Goal: Communication & Community: Answer question/provide support

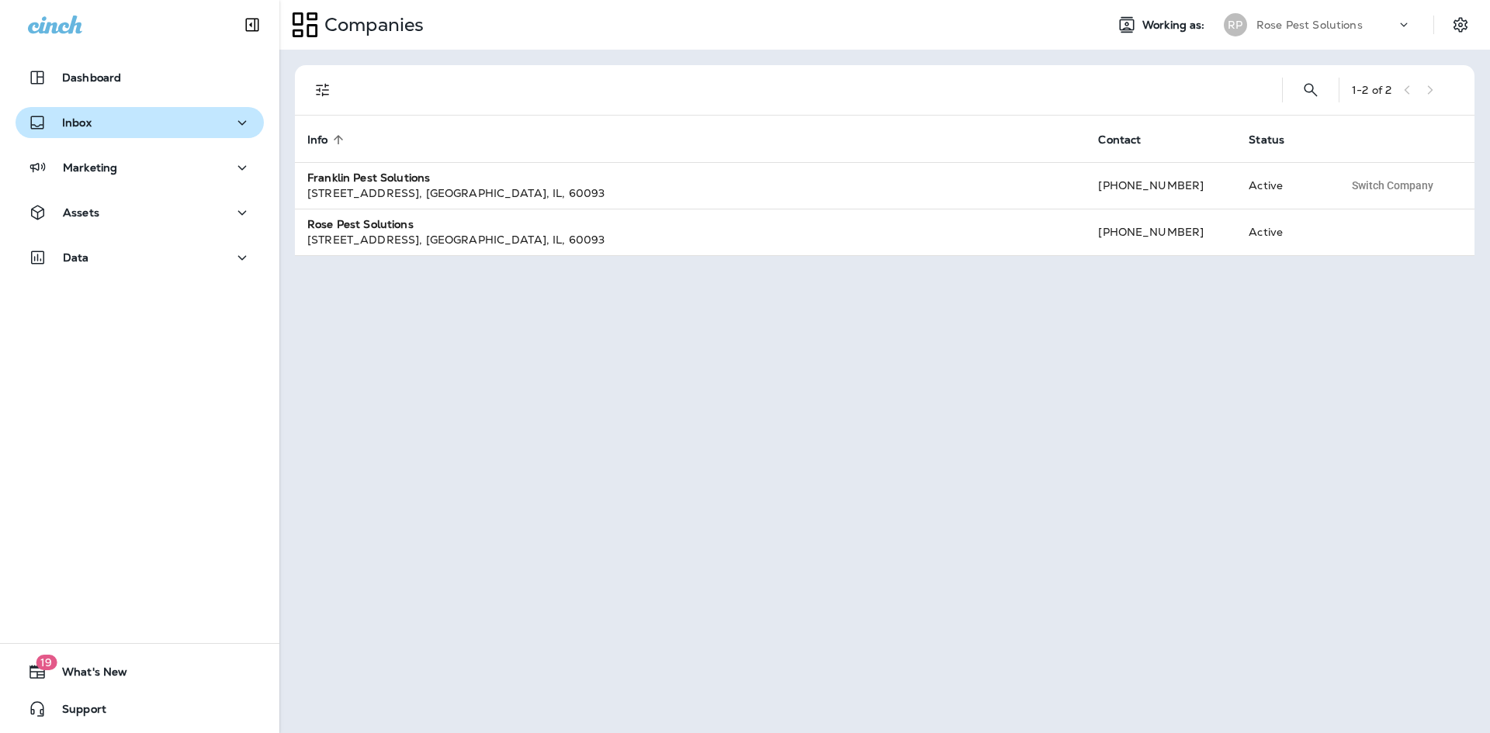
drag, startPoint x: 81, startPoint y: 119, endPoint x: 78, endPoint y: 133, distance: 15.1
click at [81, 119] on p "Inbox" at bounding box center [76, 122] width 29 height 12
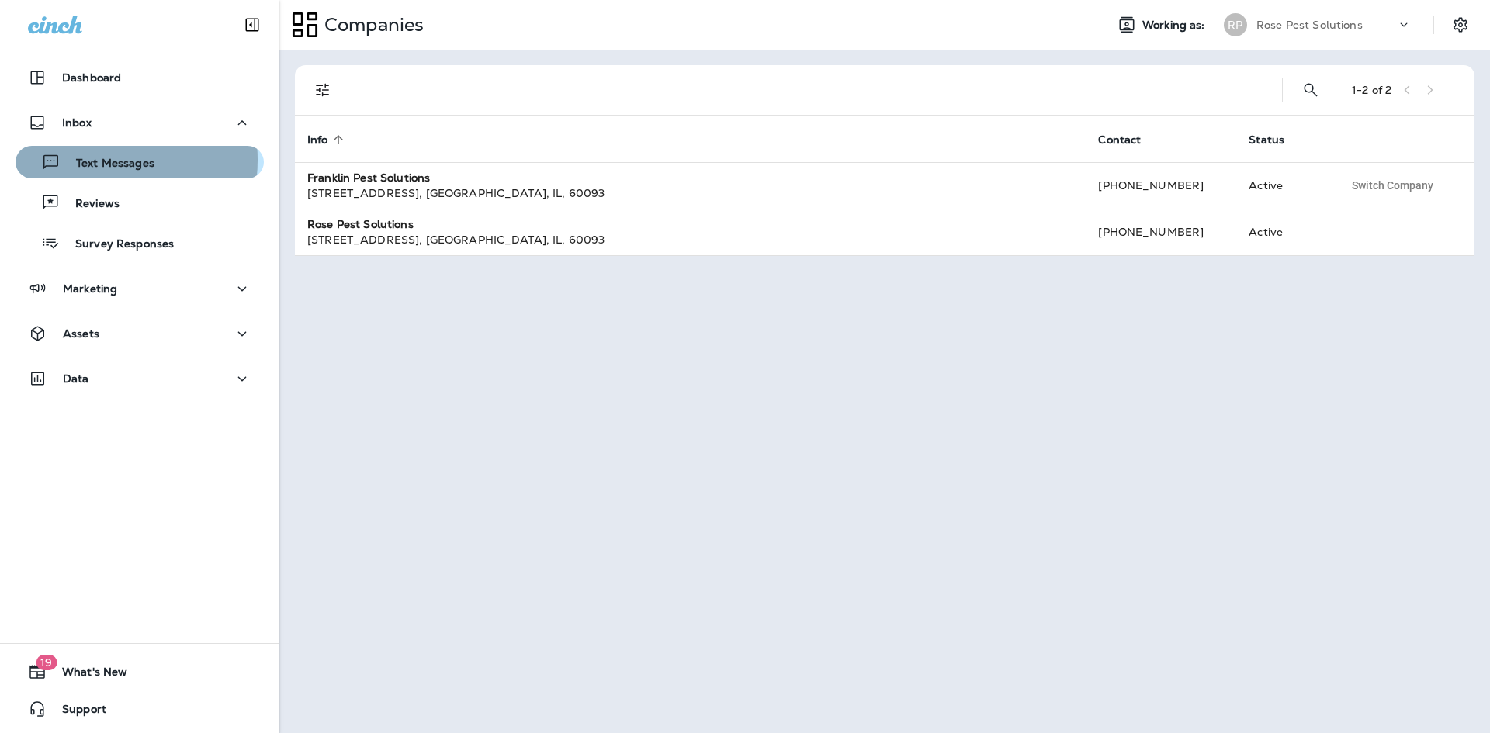
click at [83, 160] on p "Text Messages" at bounding box center [108, 164] width 94 height 15
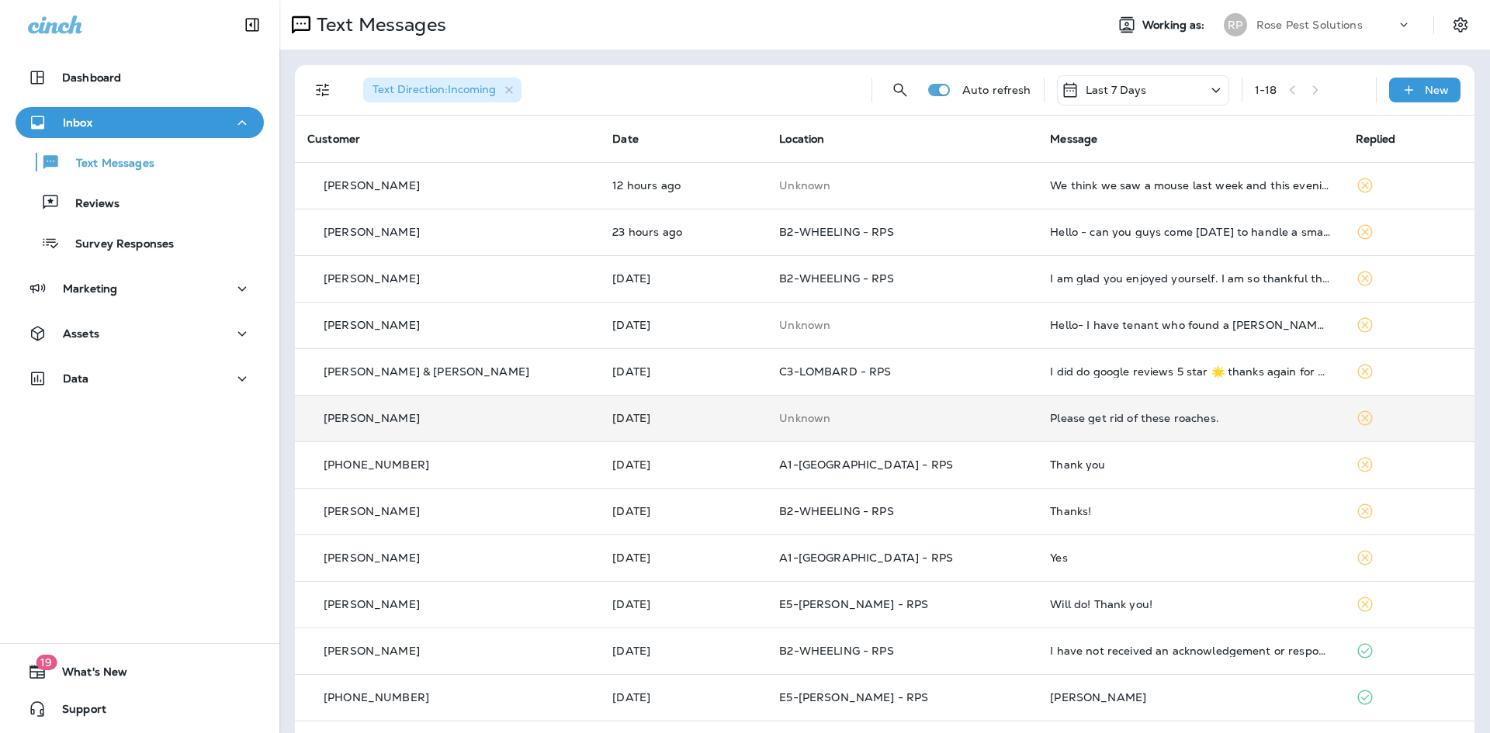
click at [1068, 415] on div "Please get rid of these roaches." at bounding box center [1190, 418] width 280 height 12
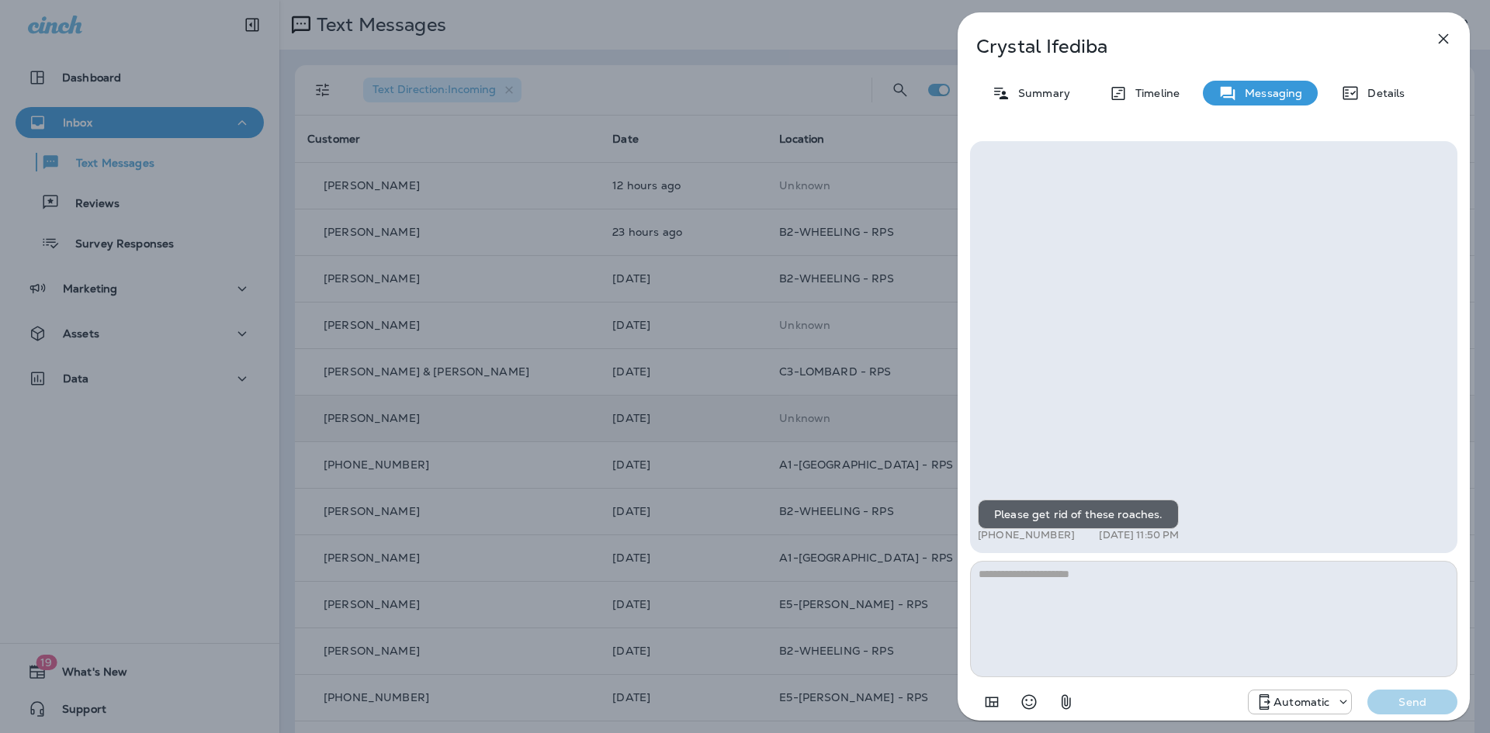
click at [1131, 598] on textarea at bounding box center [1213, 619] width 487 height 116
type textarea "**********"
click at [1398, 704] on p "Send" at bounding box center [1411, 702] width 65 height 14
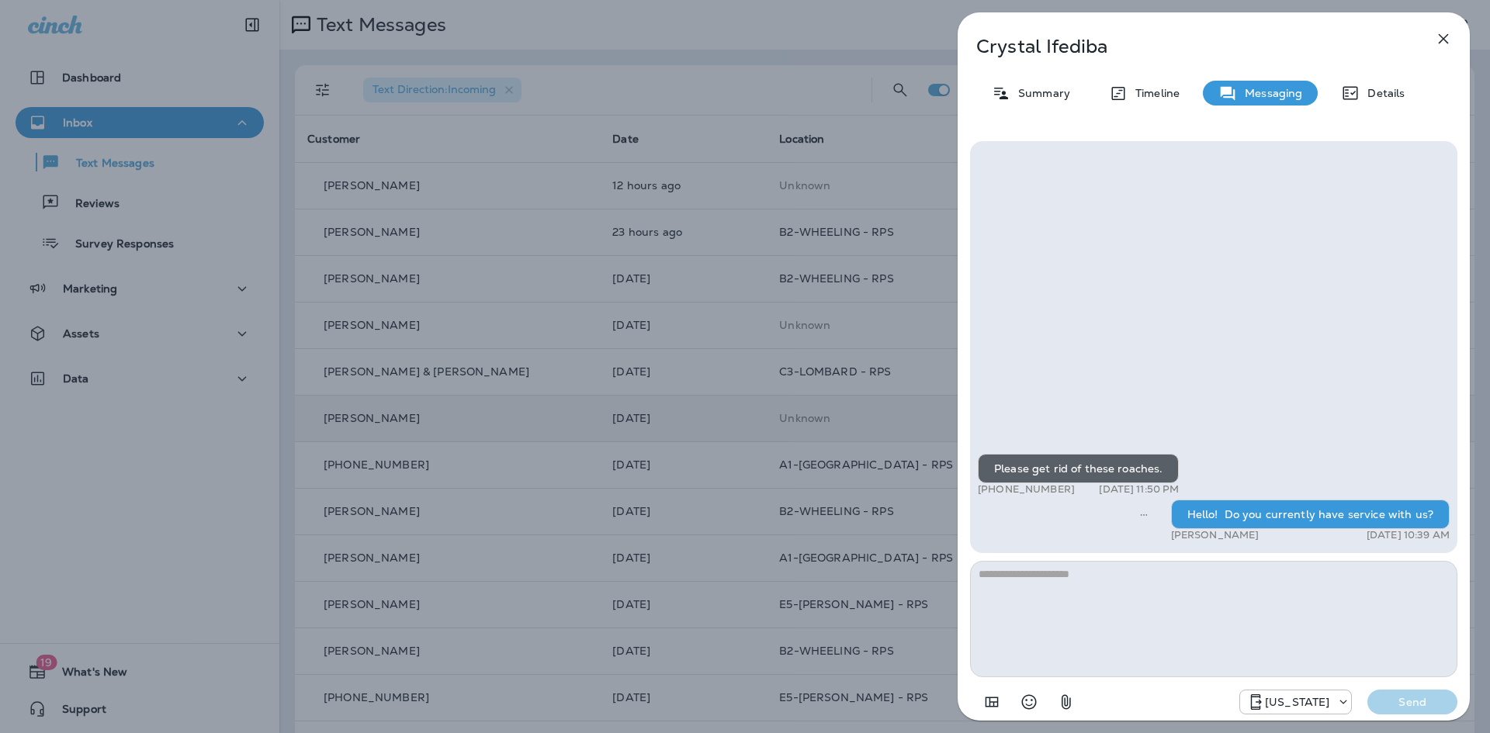
click at [1449, 38] on icon "button" at bounding box center [1443, 38] width 19 height 19
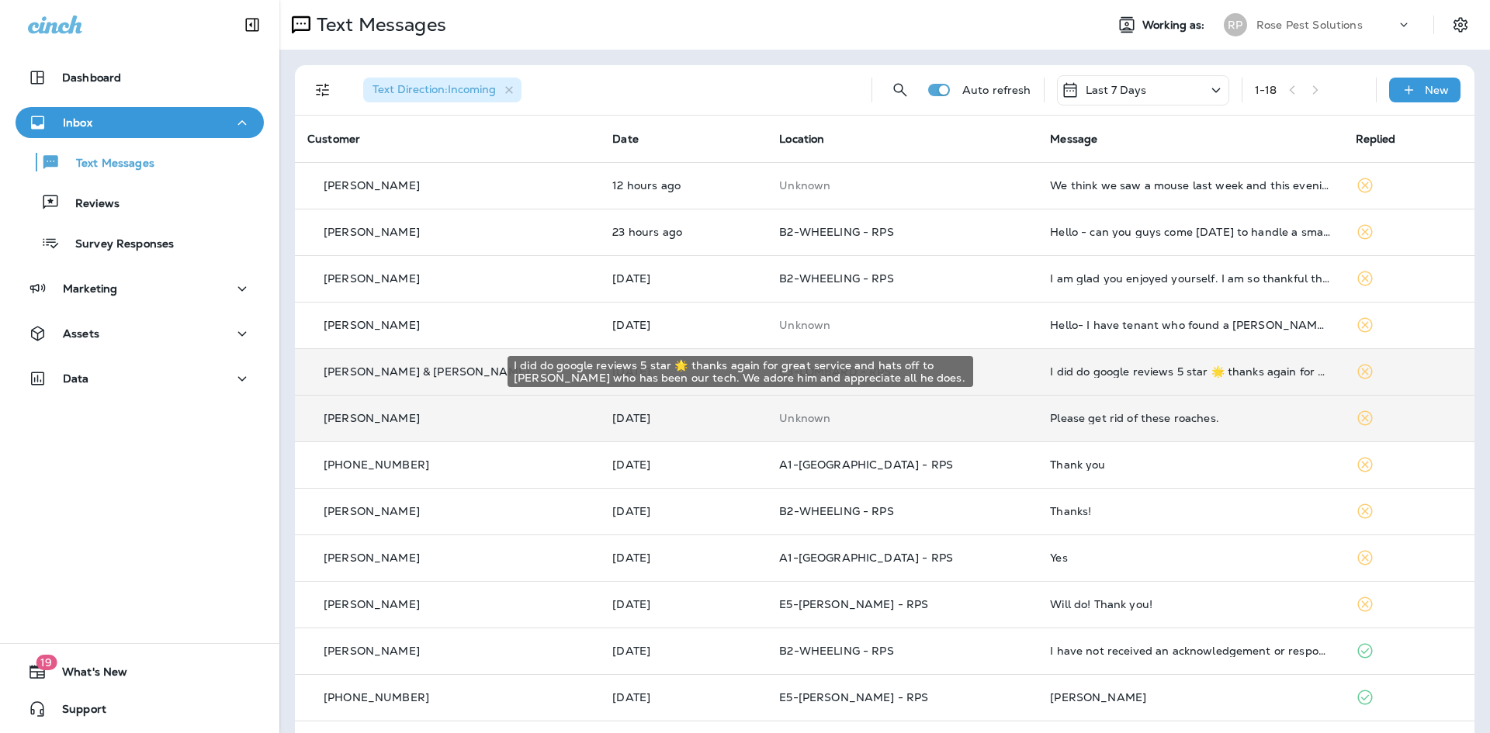
click at [1076, 367] on div "I did do google reviews 5 star 🌟 thanks again for great service and hats off to…" at bounding box center [1190, 371] width 280 height 12
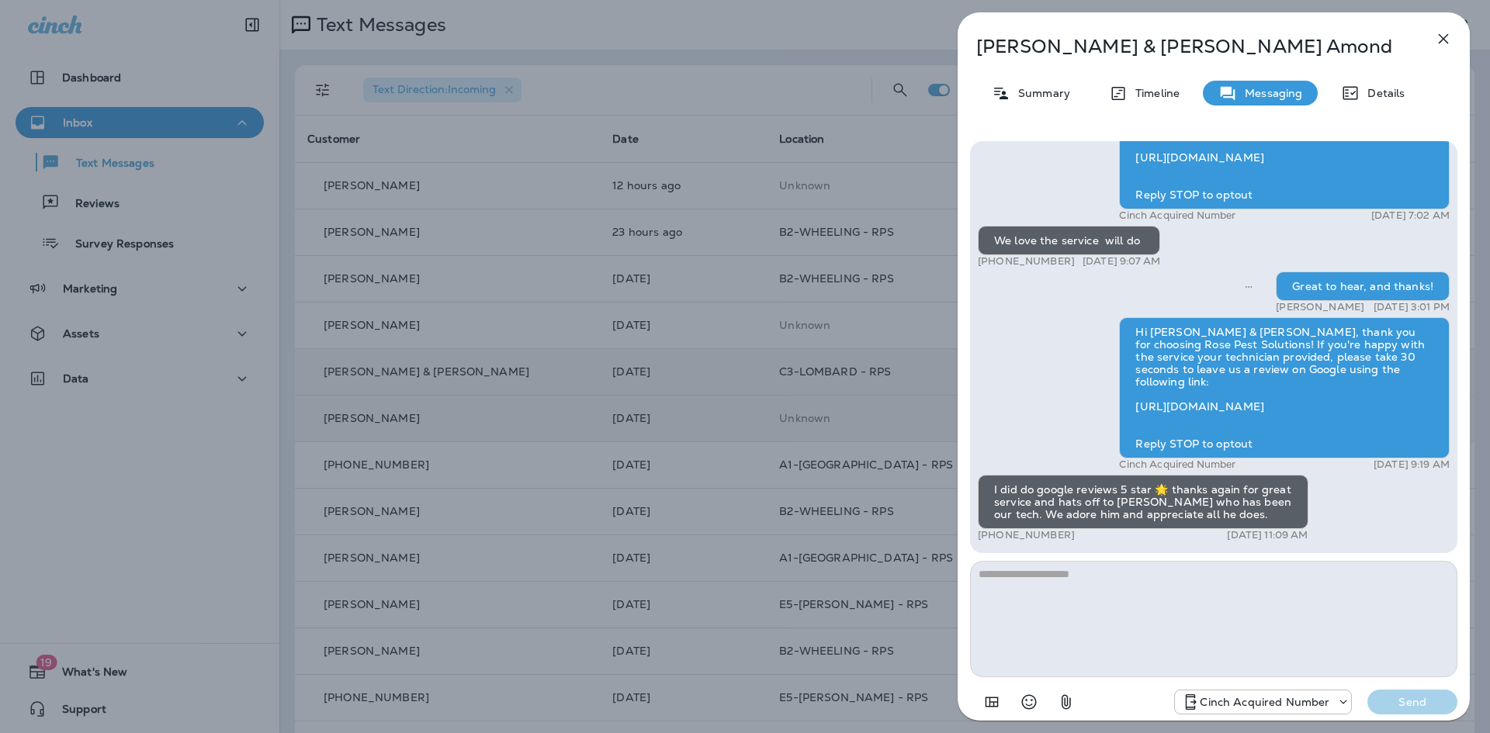
click at [1147, 615] on textarea at bounding box center [1213, 619] width 487 height 116
type textarea "*"
type textarea "**********"
click at [1400, 704] on p "Send" at bounding box center [1411, 702] width 65 height 14
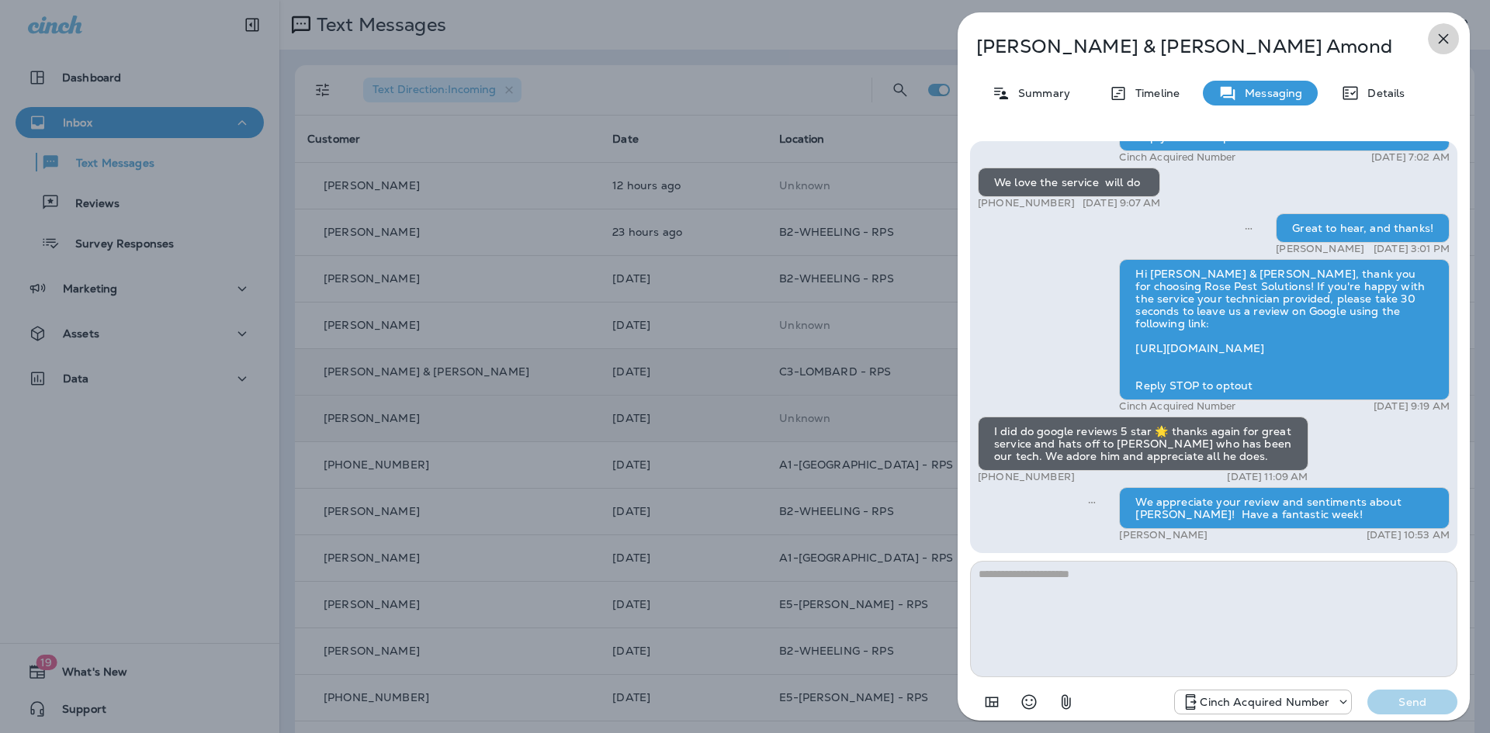
click at [1445, 33] on icon "button" at bounding box center [1443, 38] width 19 height 19
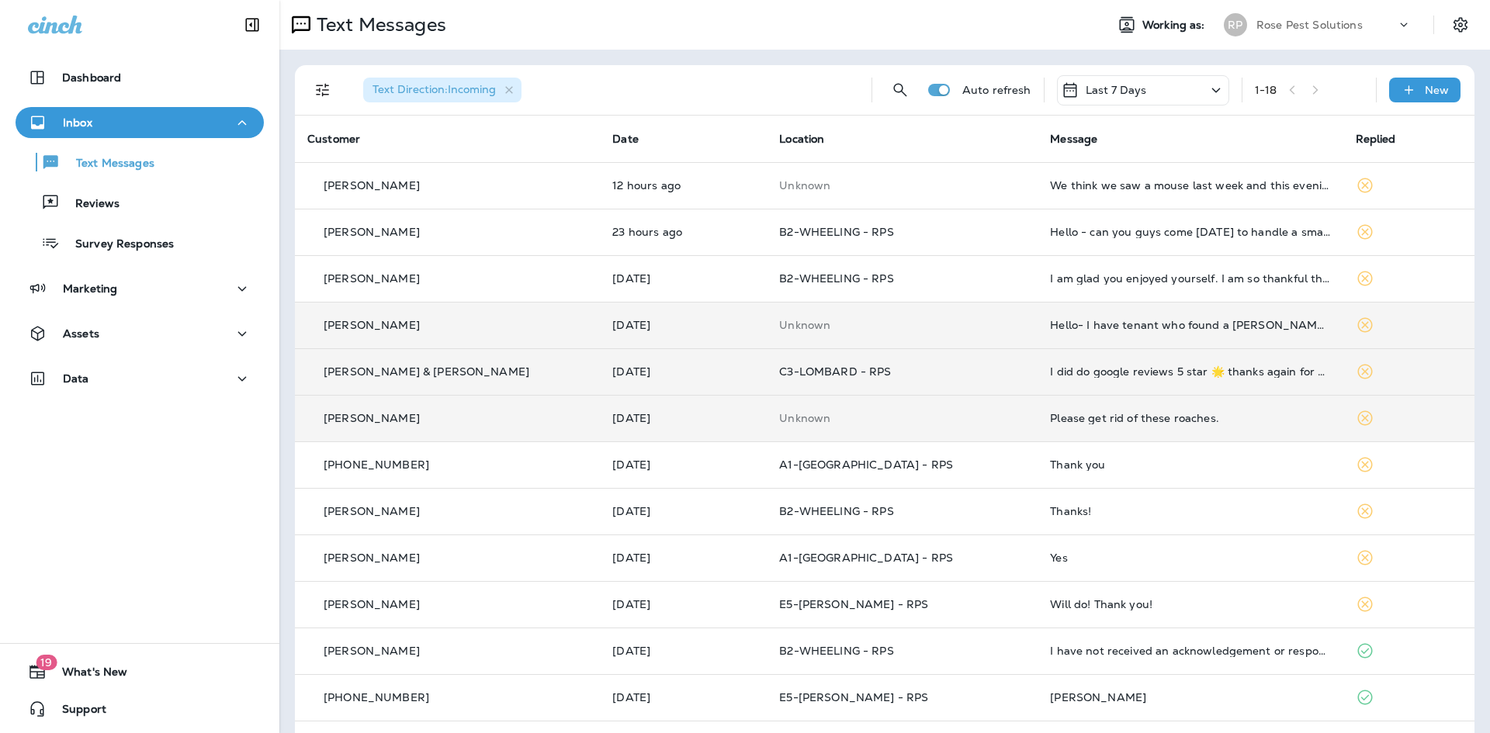
click at [1102, 315] on td "Hello- I have tenant who found a [PERSON_NAME] in their bathroom. How much woul…" at bounding box center [1189, 325] width 305 height 47
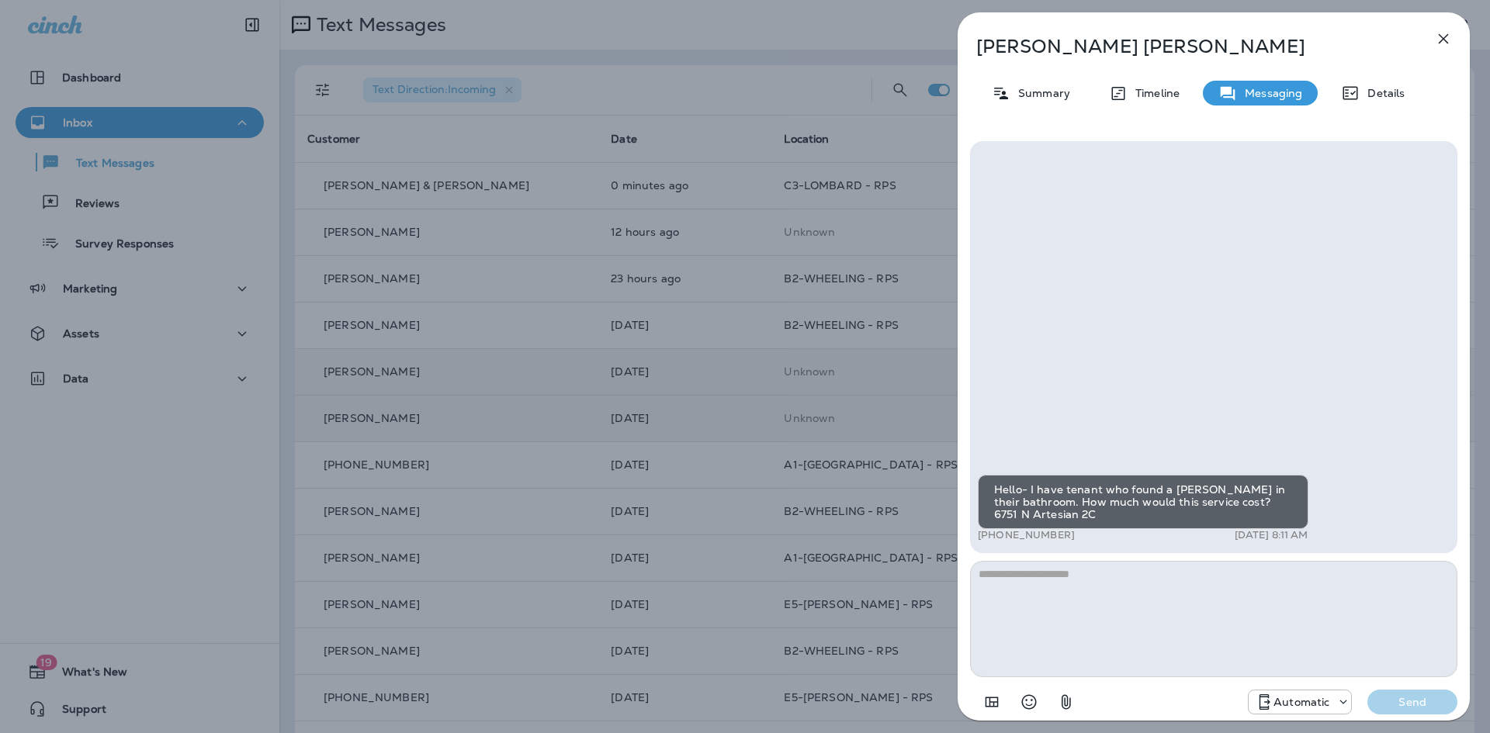
click at [1162, 601] on textarea at bounding box center [1213, 619] width 487 height 116
click at [1133, 594] on textarea "**********" at bounding box center [1213, 619] width 487 height 116
click at [1179, 585] on textarea "**********" at bounding box center [1213, 619] width 487 height 116
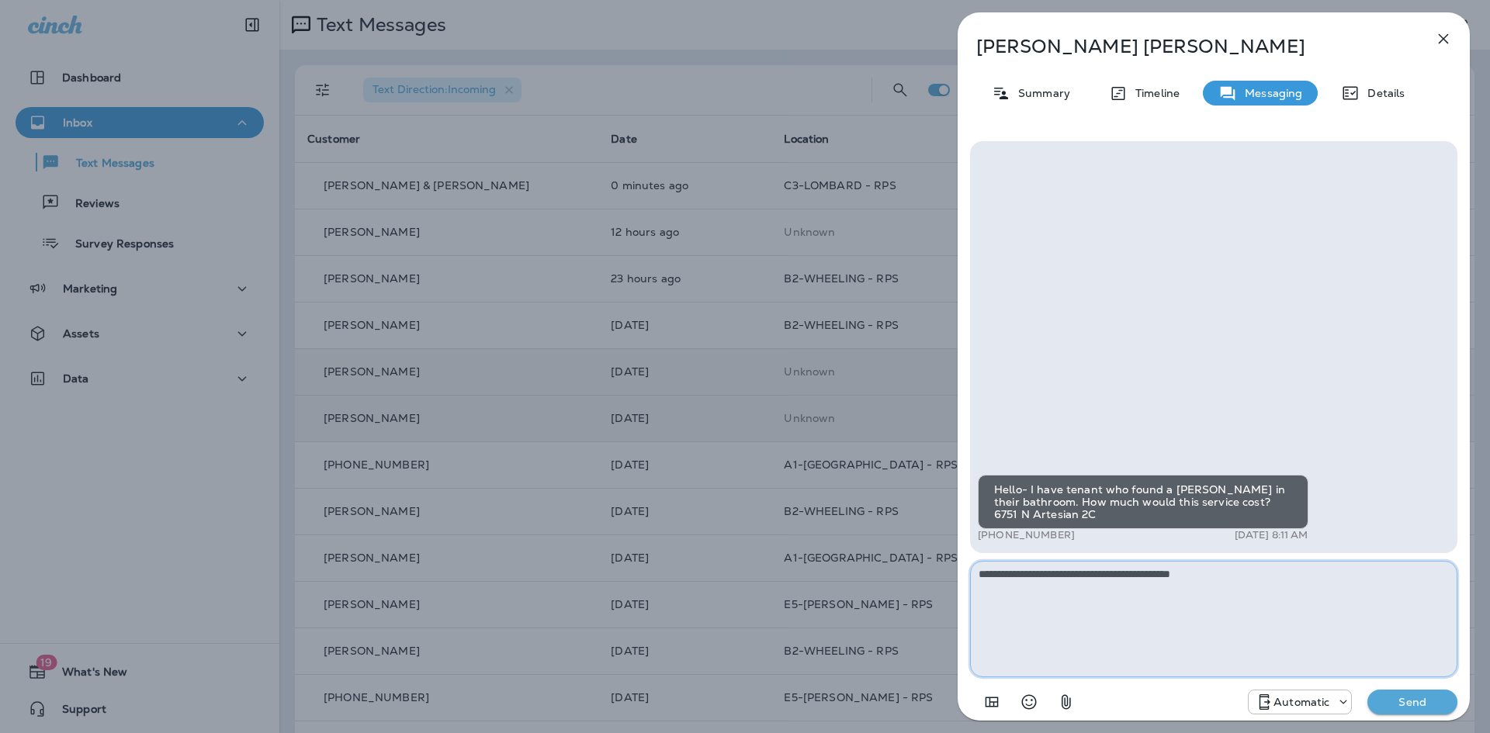
type textarea "**********"
click at [1428, 708] on p "Send" at bounding box center [1411, 702] width 65 height 14
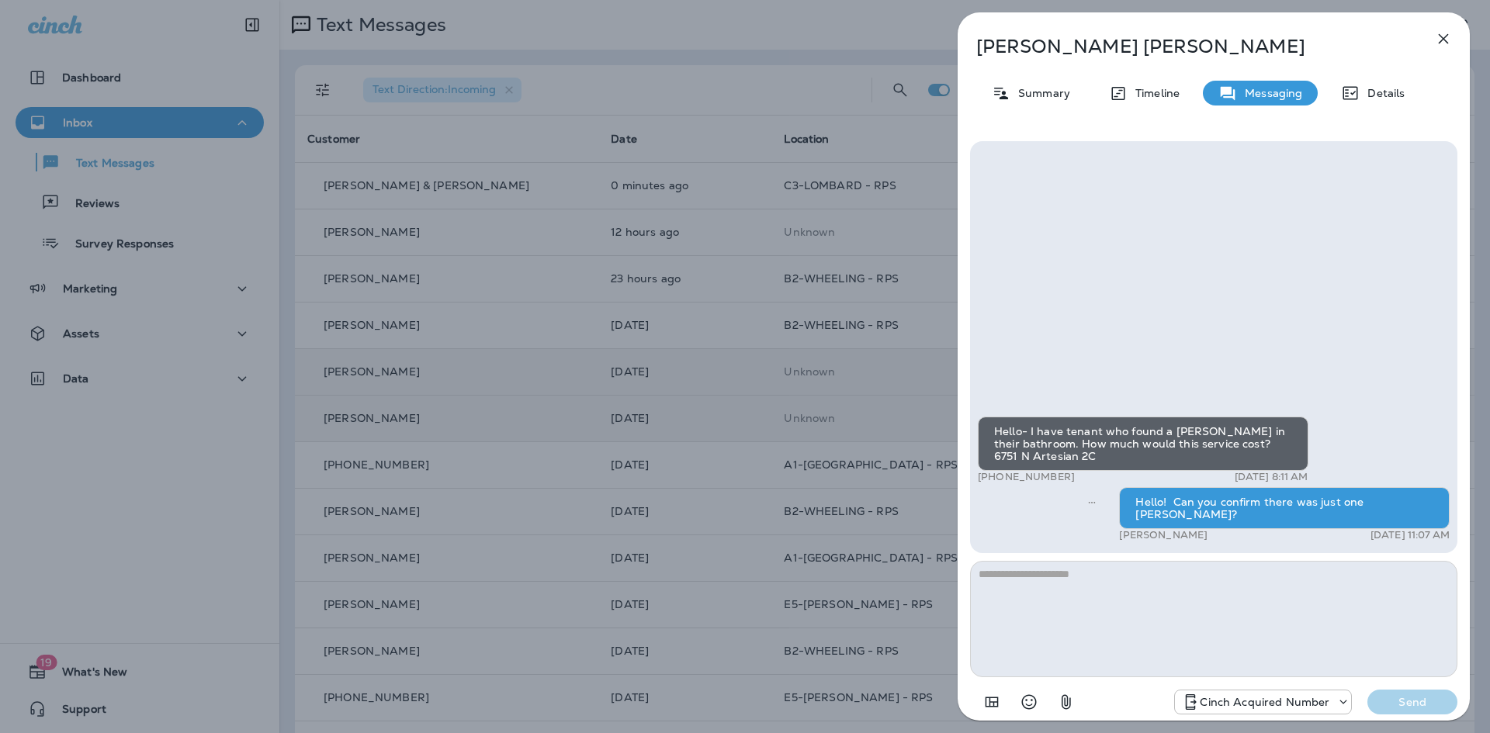
click at [1442, 38] on icon "button" at bounding box center [1443, 39] width 10 height 10
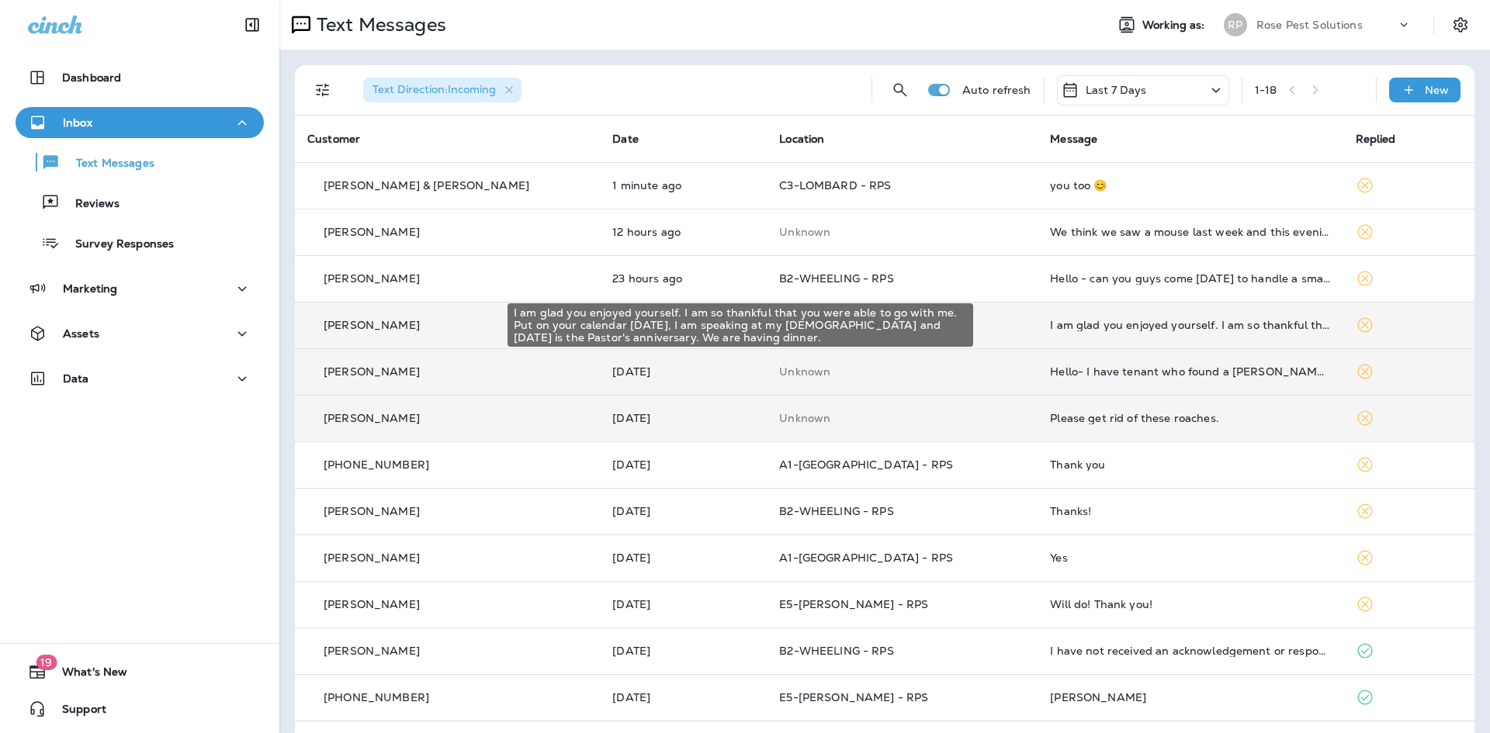
click at [1091, 322] on div "I am glad you enjoyed yourself. I am so thankful that you were able to go with …" at bounding box center [1190, 325] width 280 height 12
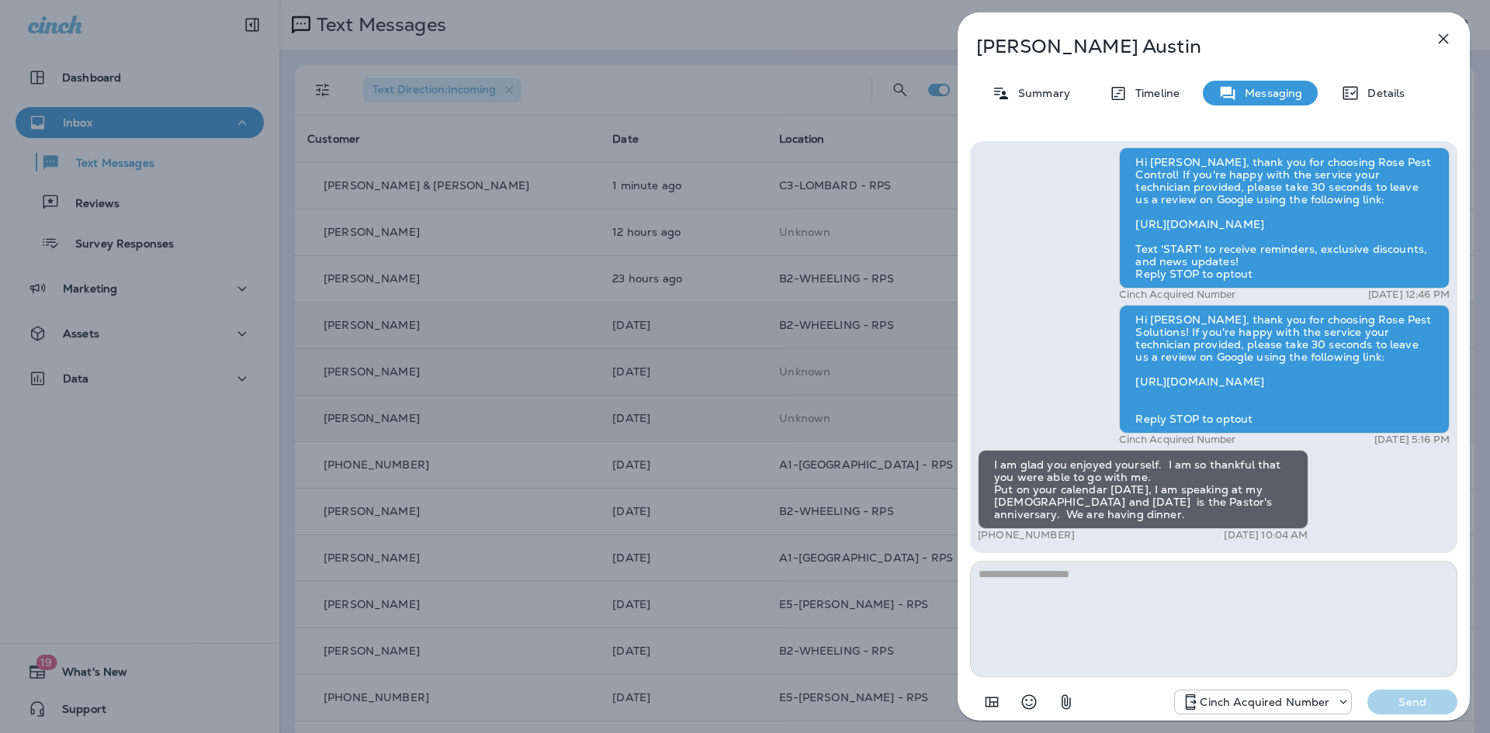
click at [1441, 41] on icon "button" at bounding box center [1443, 39] width 10 height 10
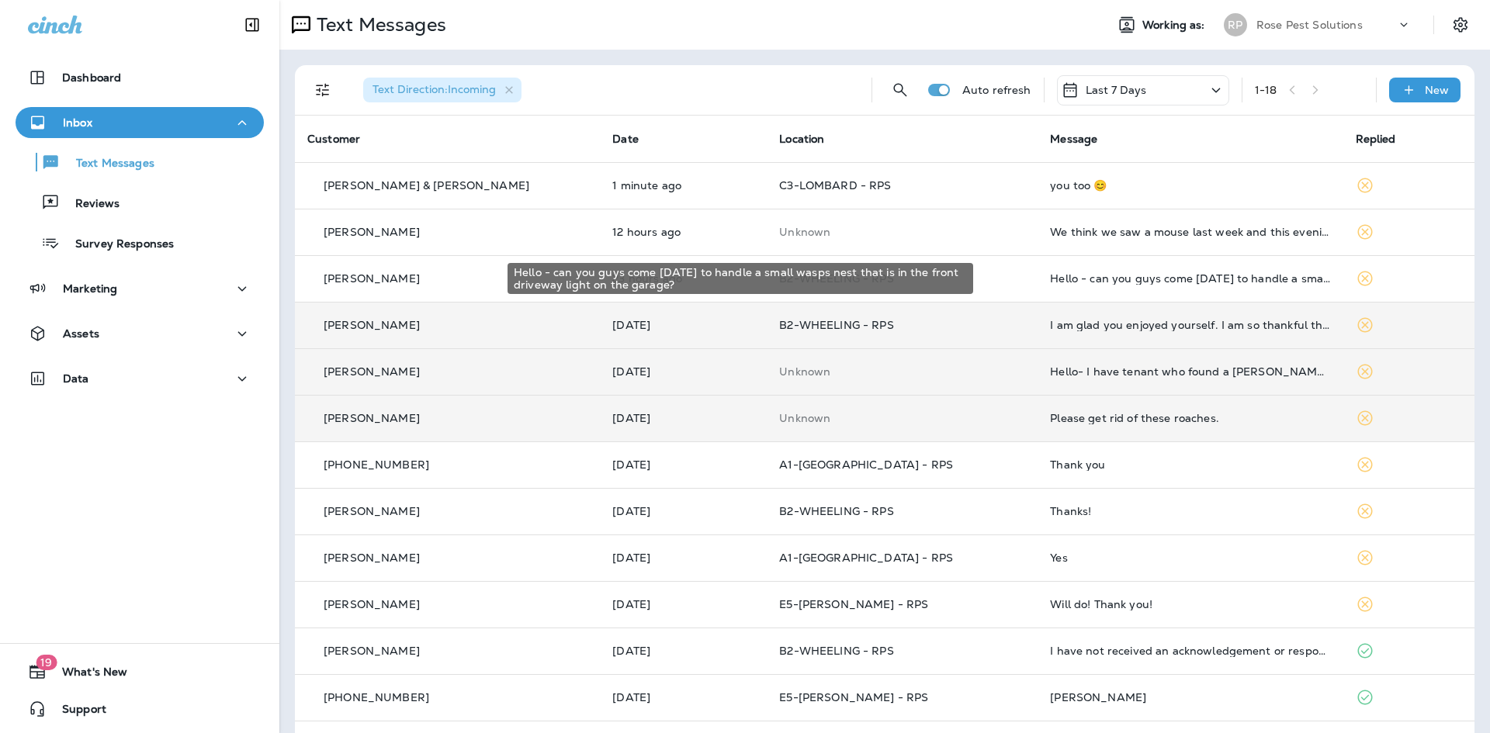
click at [1078, 279] on div "Hello - can you guys come [DATE] to handle a small wasps nest that is in the fr…" at bounding box center [1190, 278] width 280 height 12
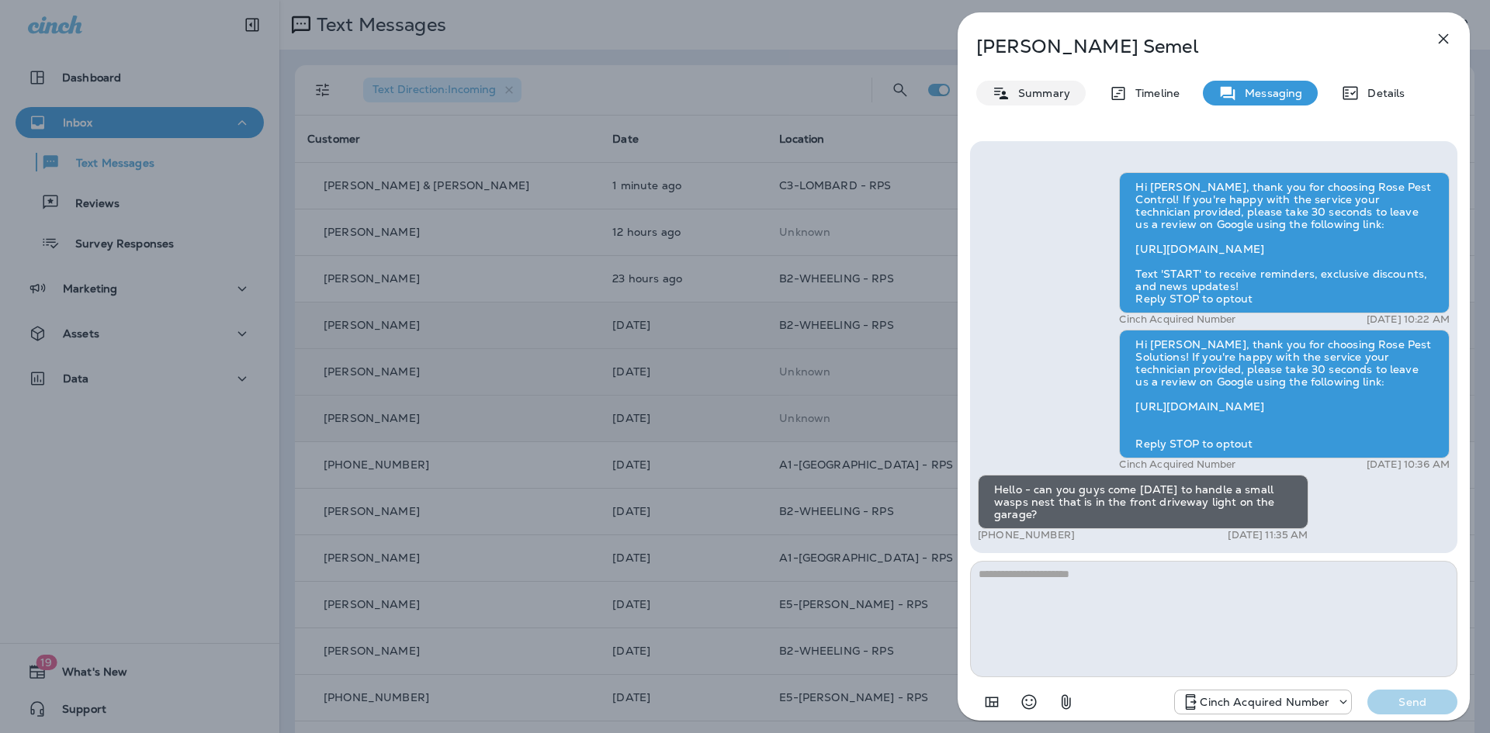
click at [1030, 87] on p "Summary" at bounding box center [1040, 93] width 60 height 12
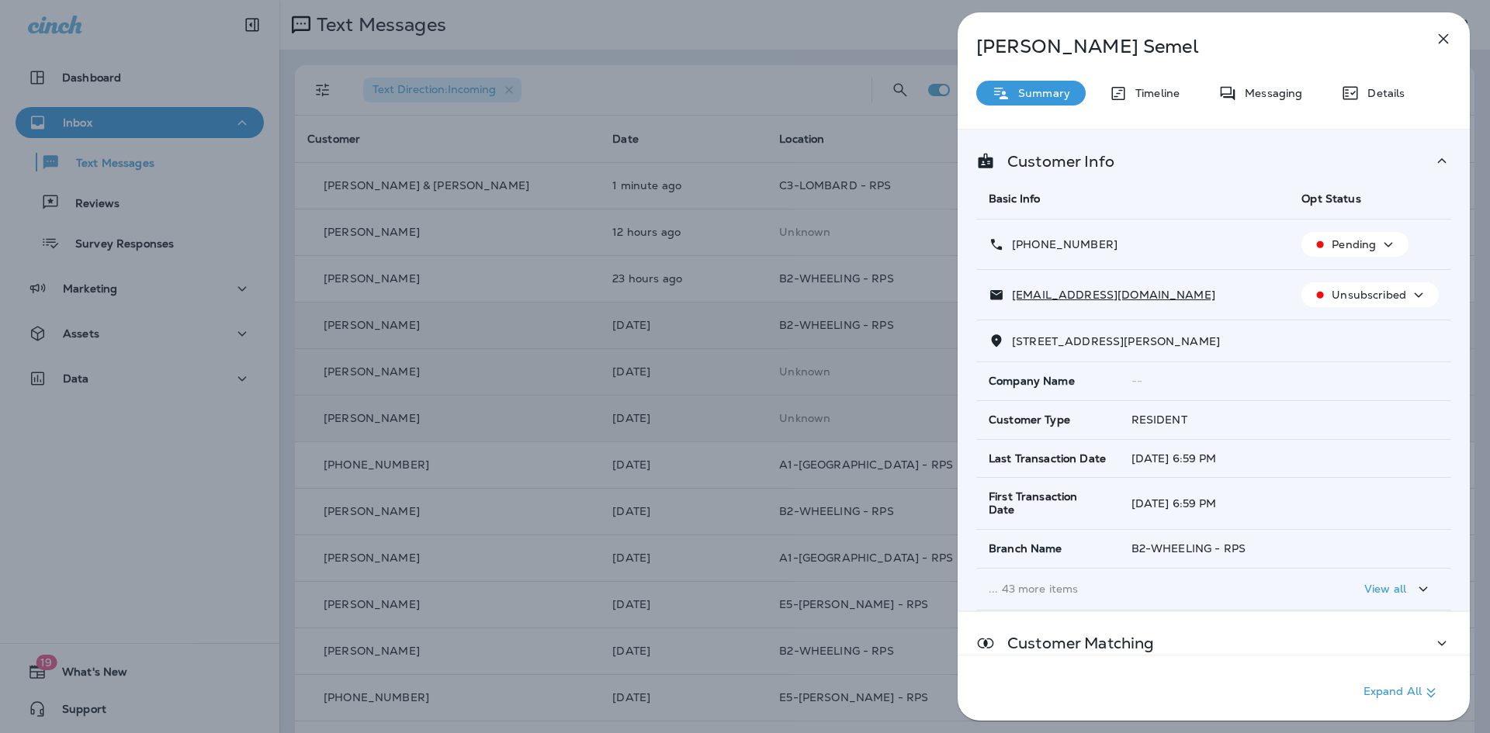
click at [1030, 87] on p "Summary" at bounding box center [1040, 93] width 60 height 12
click at [1449, 38] on icon "button" at bounding box center [1443, 38] width 19 height 19
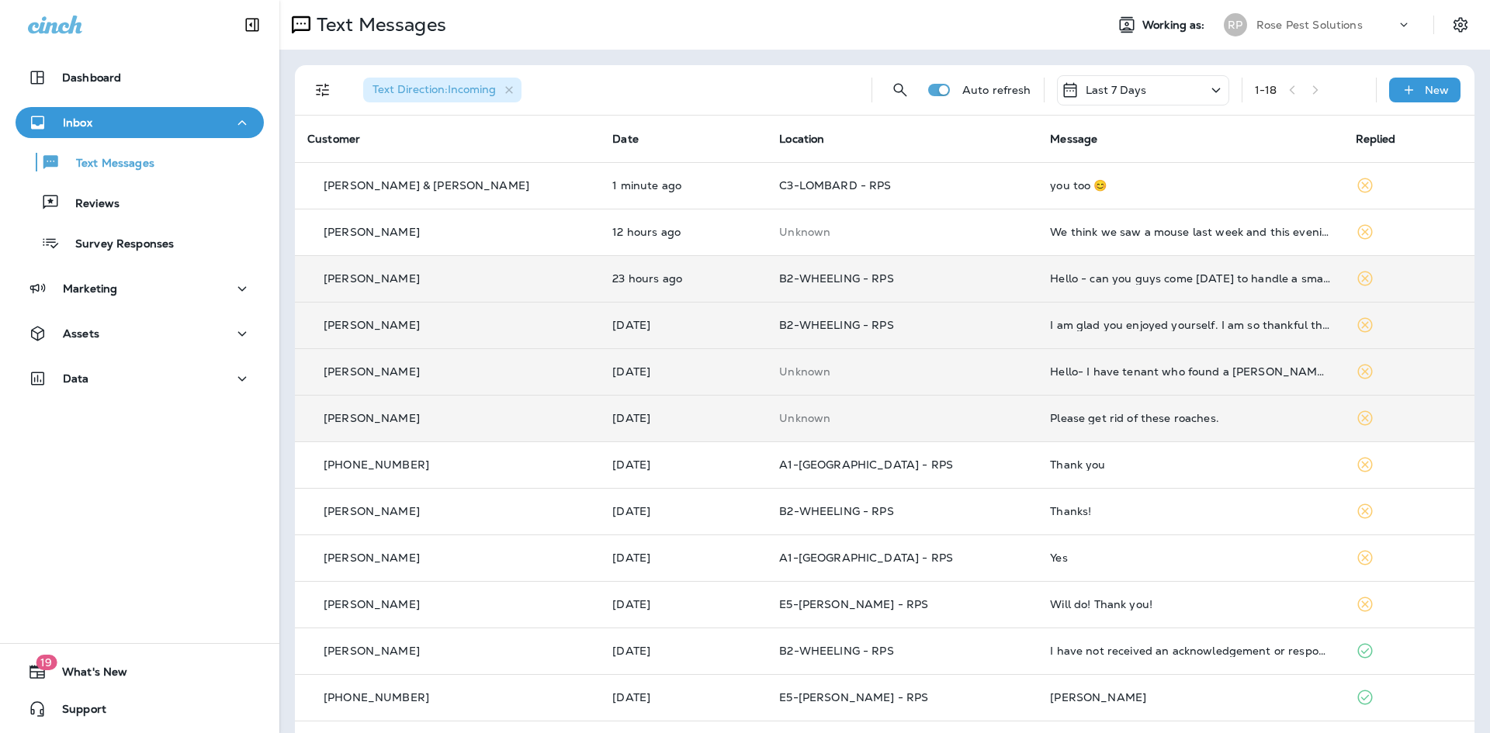
click at [1104, 277] on div "Hello - can you guys come [DATE] to handle a small wasps nest that is in the fr…" at bounding box center [1190, 278] width 280 height 12
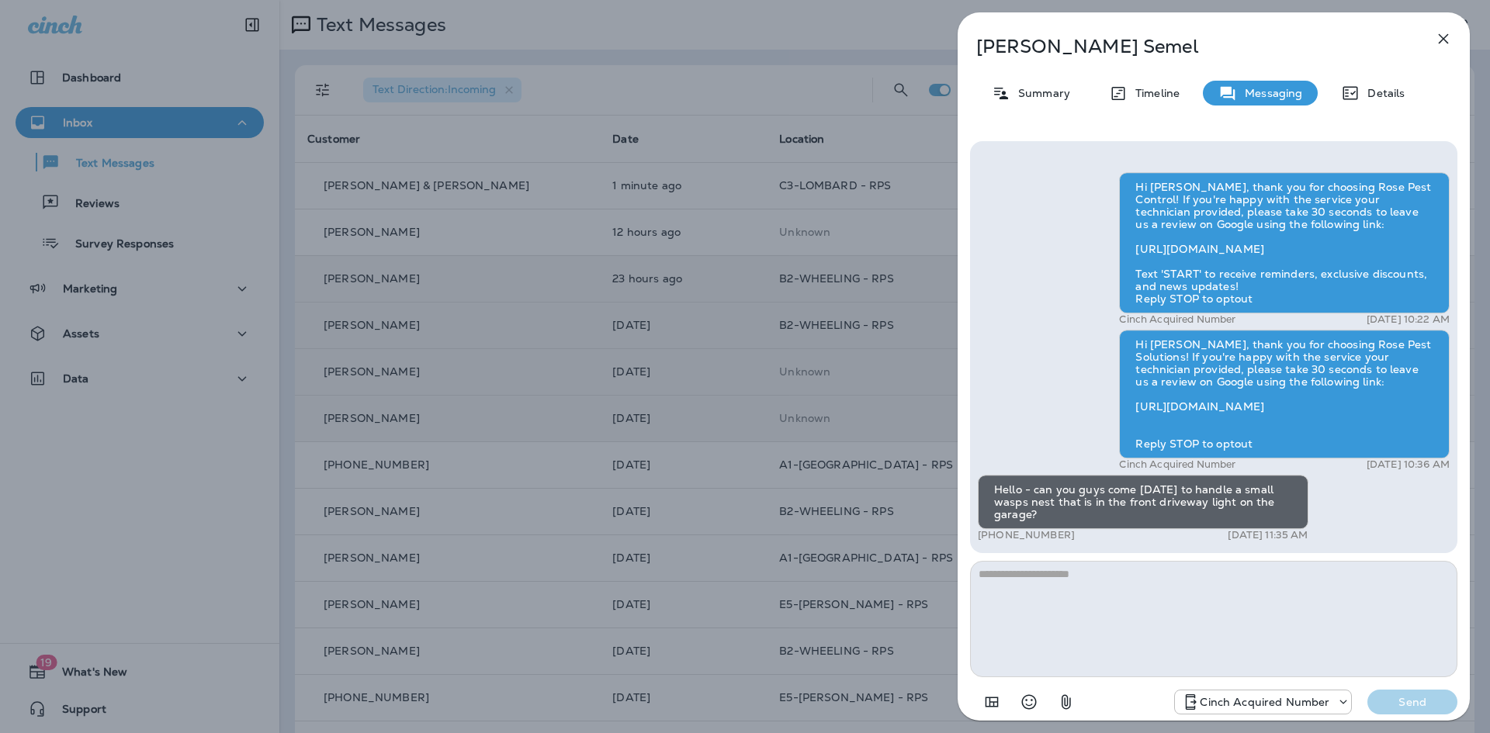
click at [944, 663] on div "[PERSON_NAME] Summary Timeline Messaging Details Hi [PERSON_NAME], thank you fo…" at bounding box center [1213, 366] width 552 height 733
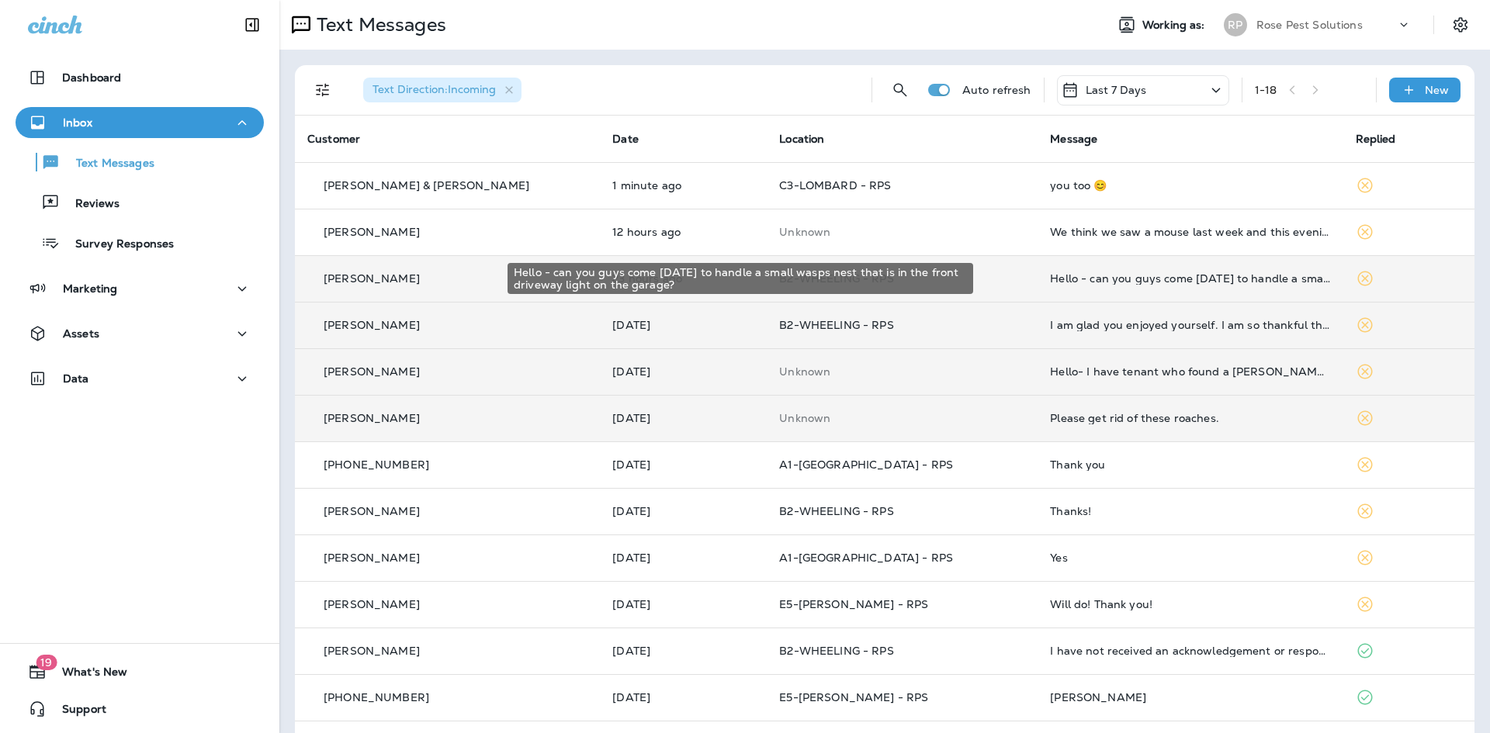
click at [1051, 282] on div "Hello - can you guys come [DATE] to handle a small wasps nest that is in the fr…" at bounding box center [1190, 278] width 280 height 12
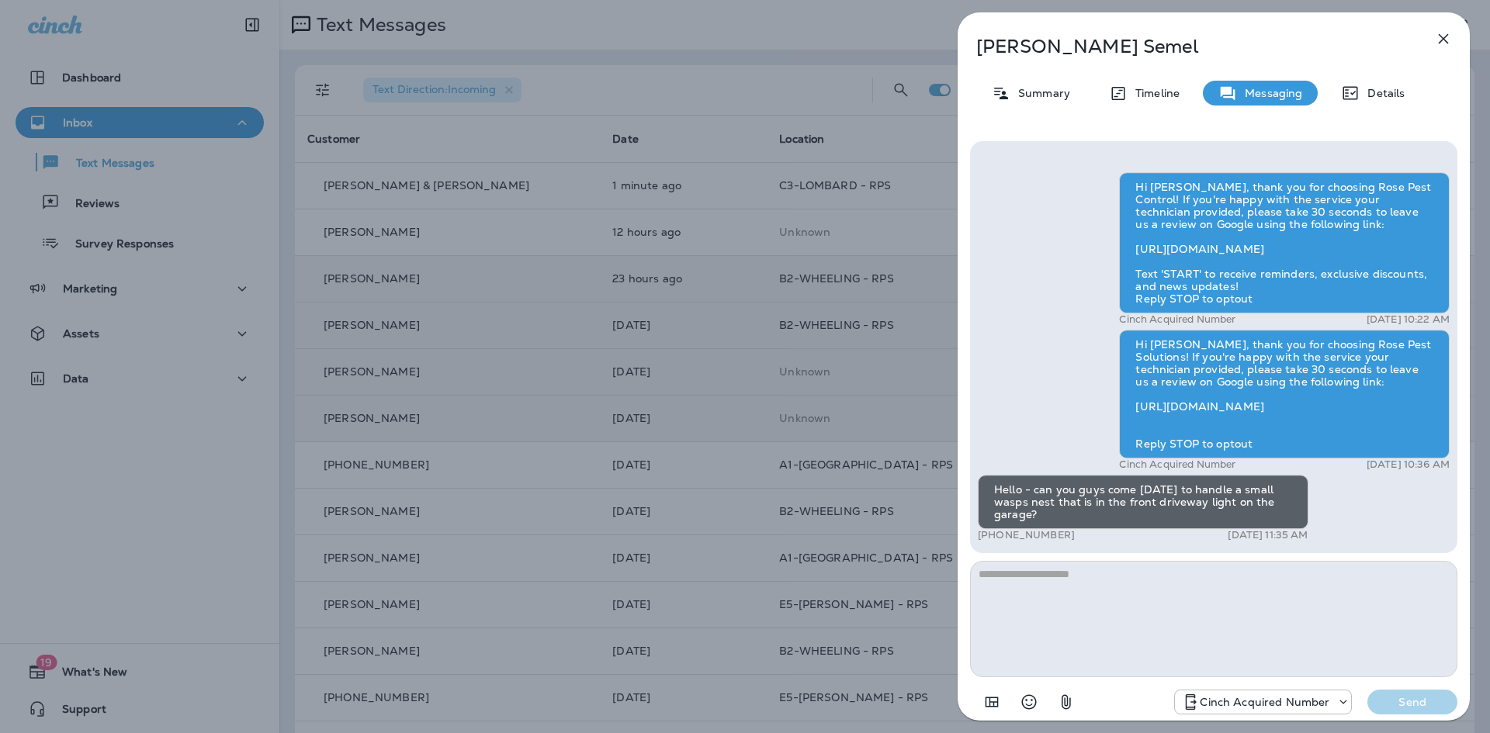
drag, startPoint x: 1037, startPoint y: 603, endPoint x: 1040, endPoint y: 592, distance: 11.1
click at [1037, 602] on textarea at bounding box center [1213, 619] width 487 height 116
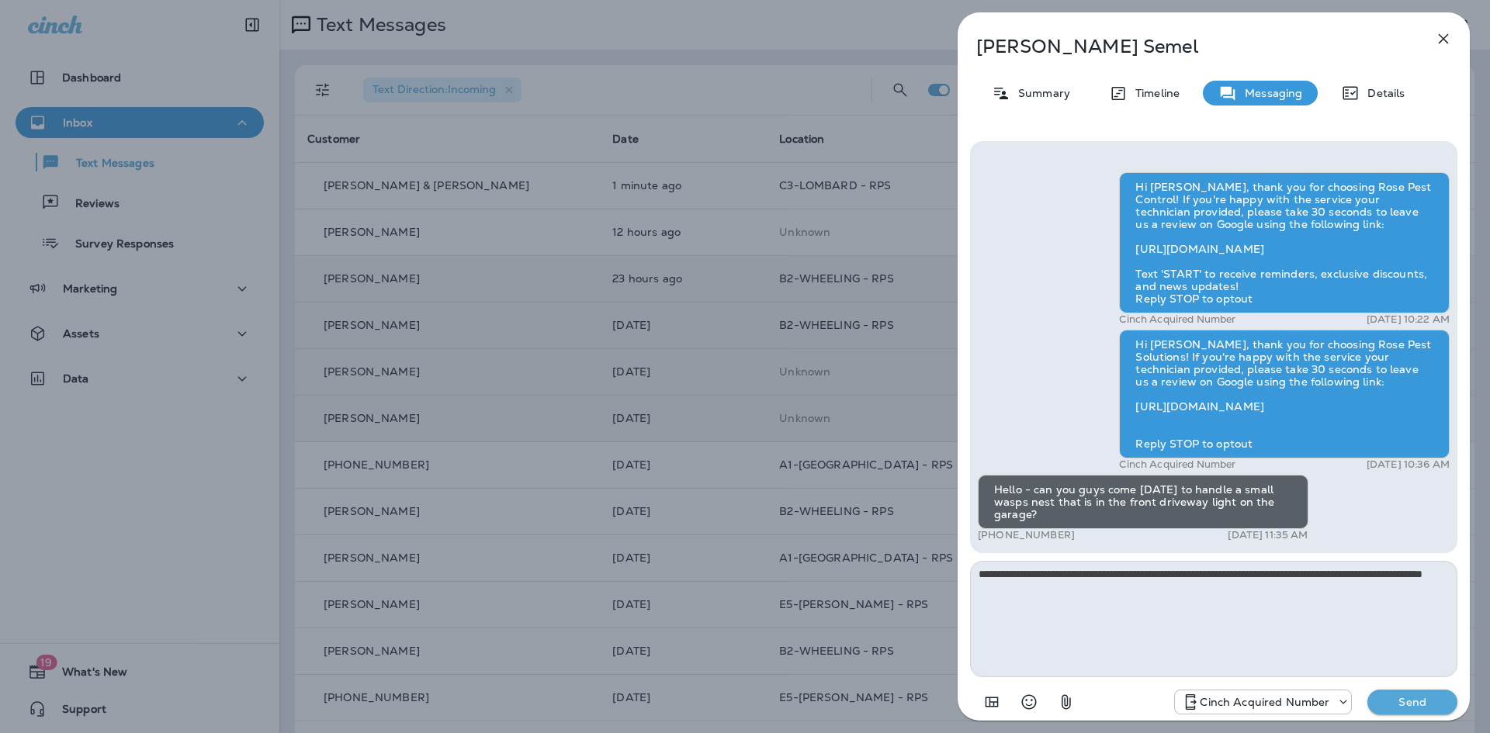
type textarea "**********"
click at [1422, 712] on button "Send" at bounding box center [1412, 702] width 90 height 25
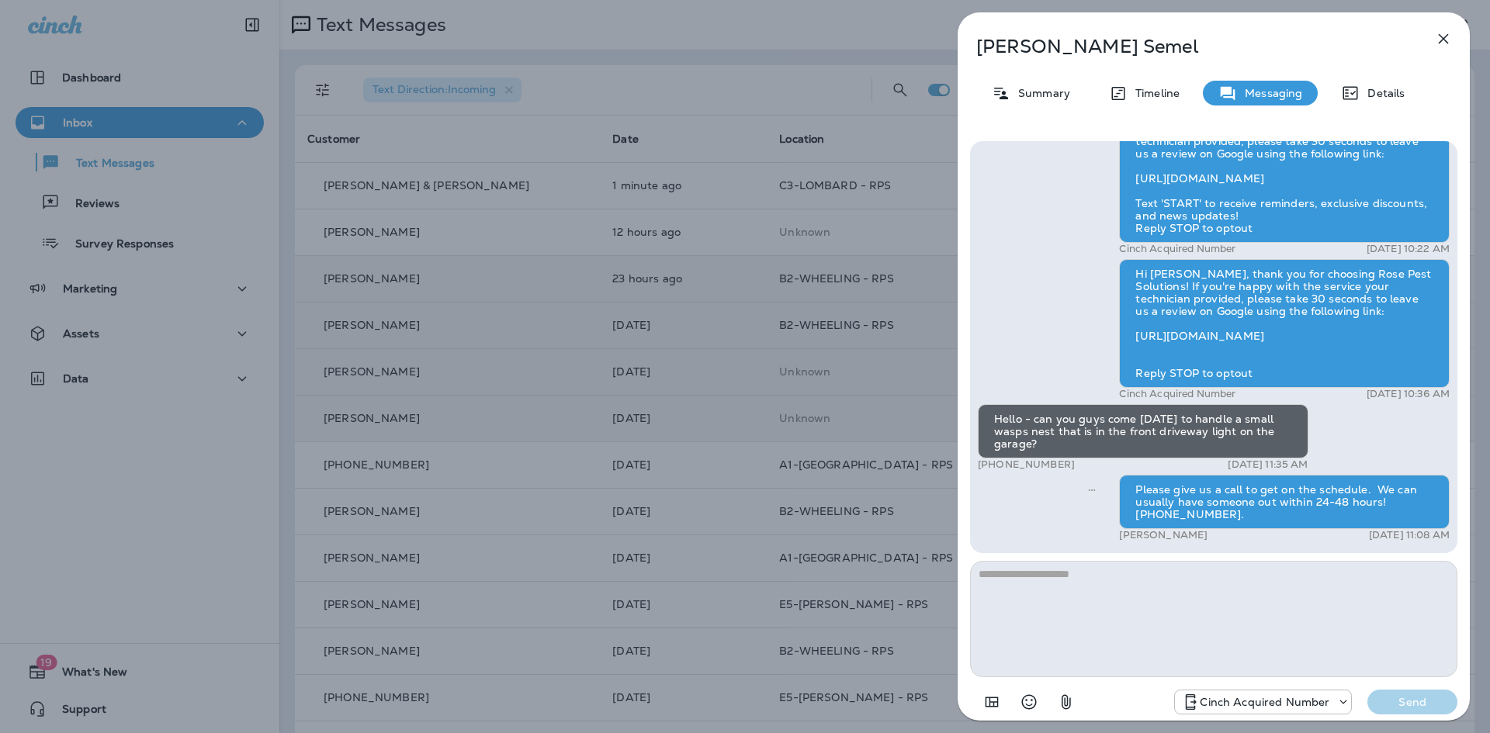
click at [1442, 38] on icon "button" at bounding box center [1443, 39] width 10 height 10
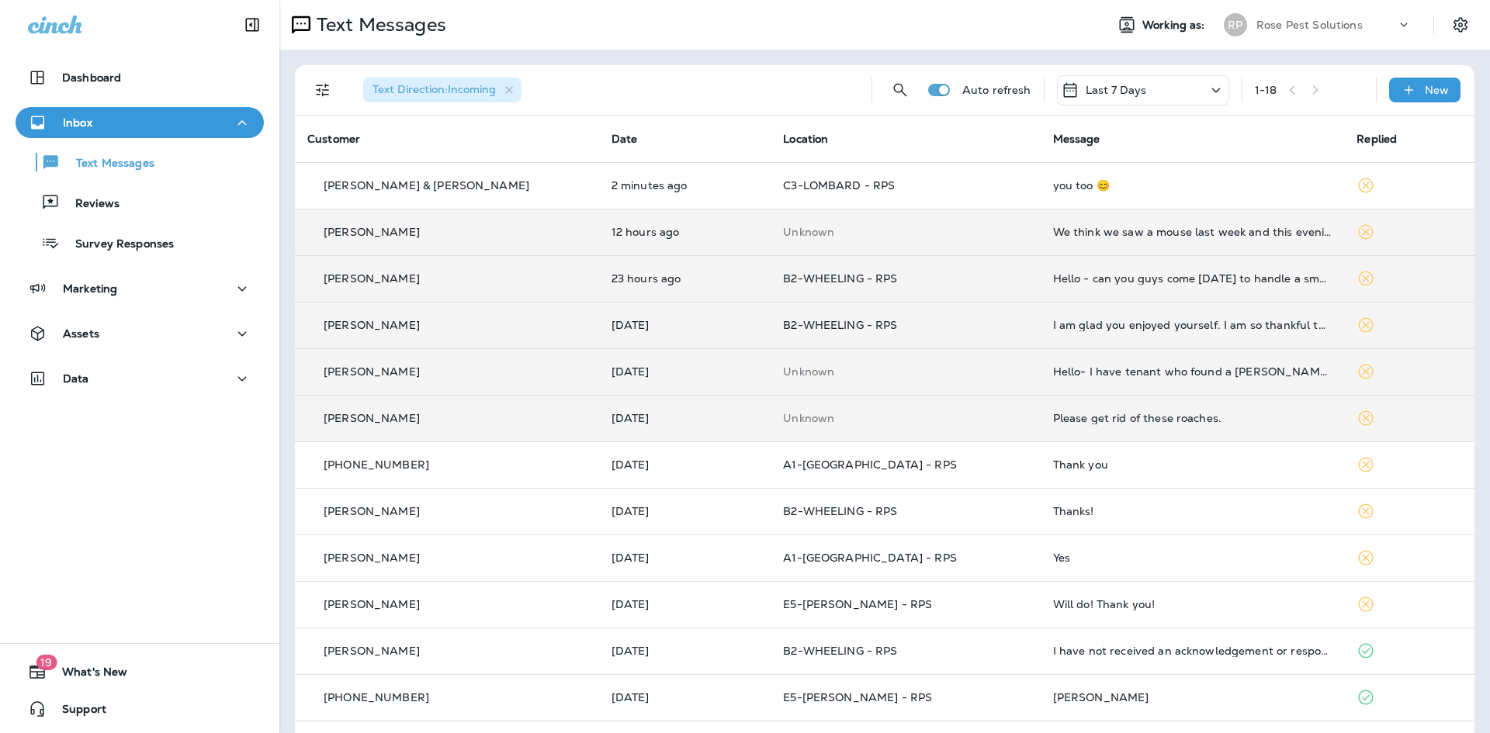
click at [1086, 227] on div "We think we saw a mouse last week and this evening" at bounding box center [1192, 232] width 279 height 12
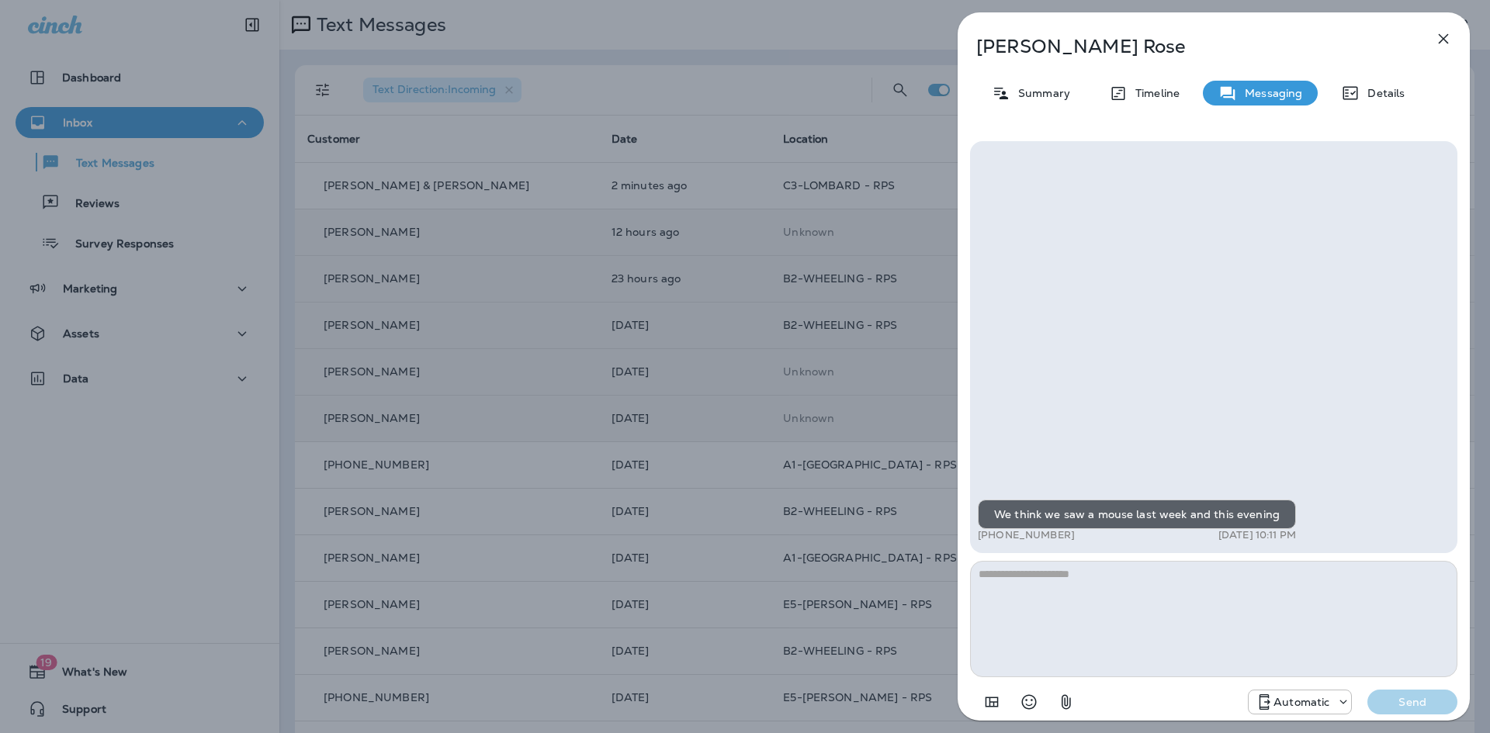
click at [1137, 614] on textarea at bounding box center [1213, 619] width 487 height 116
click at [1168, 581] on textarea "**********" at bounding box center [1213, 619] width 487 height 116
paste textarea "**********"
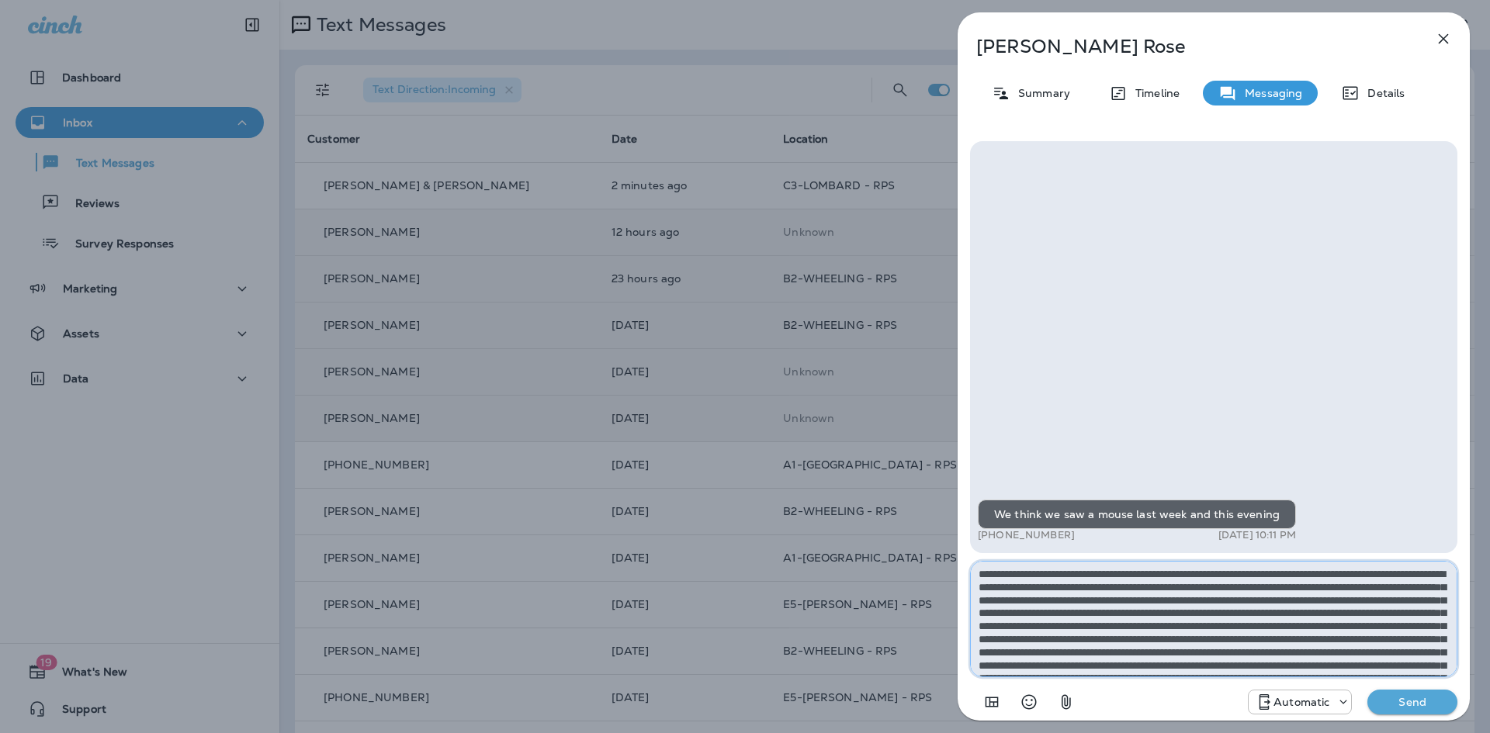
scroll to position [47, 0]
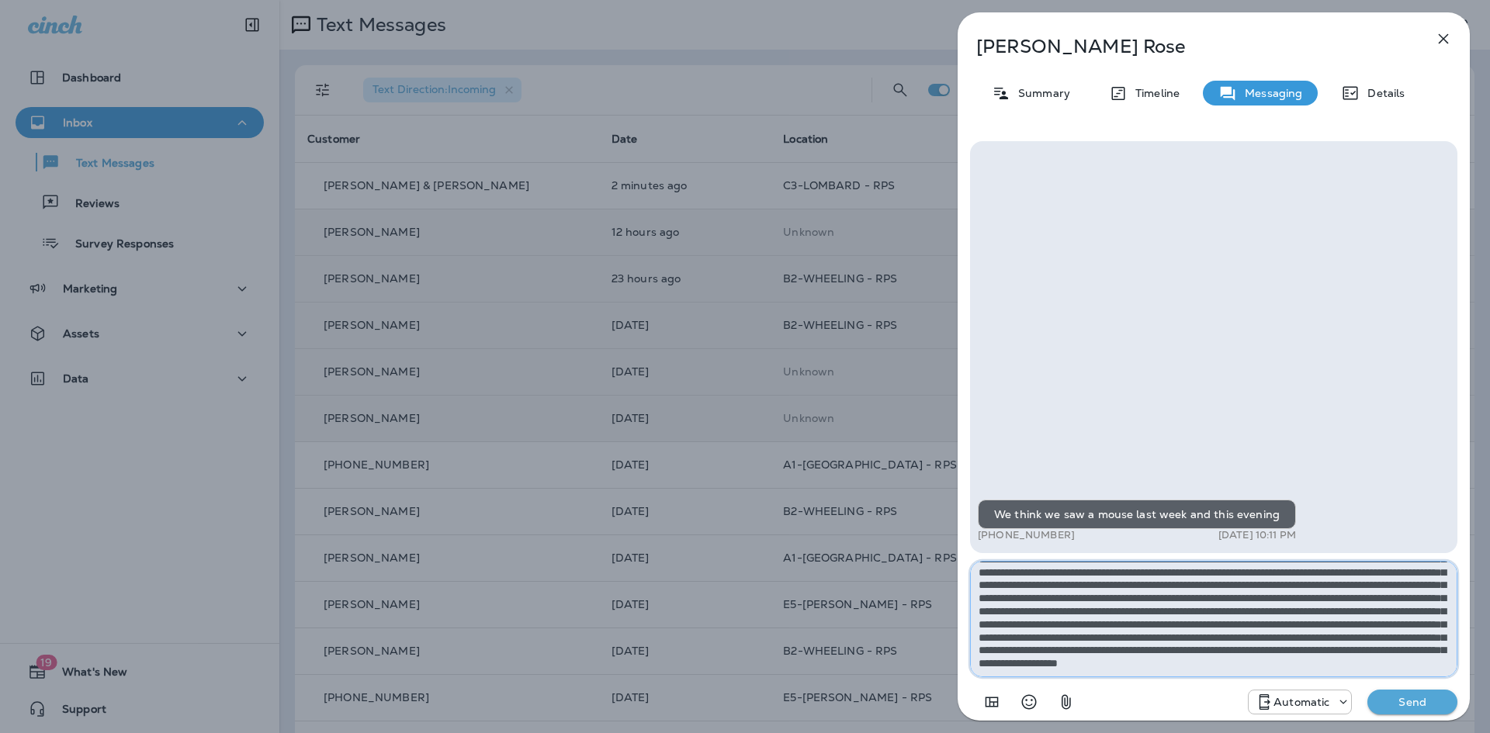
type textarea "**********"
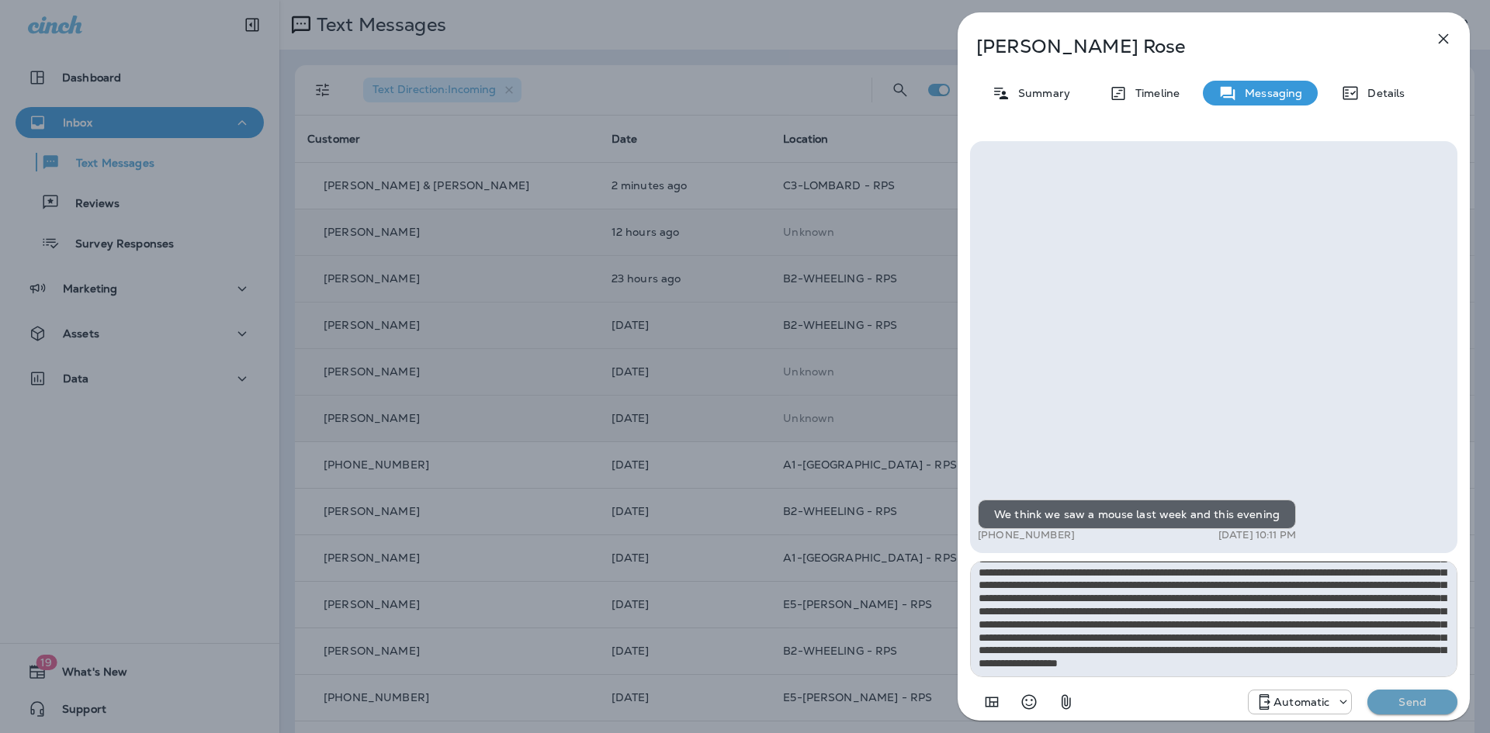
click at [1406, 699] on p "Send" at bounding box center [1411, 702] width 65 height 14
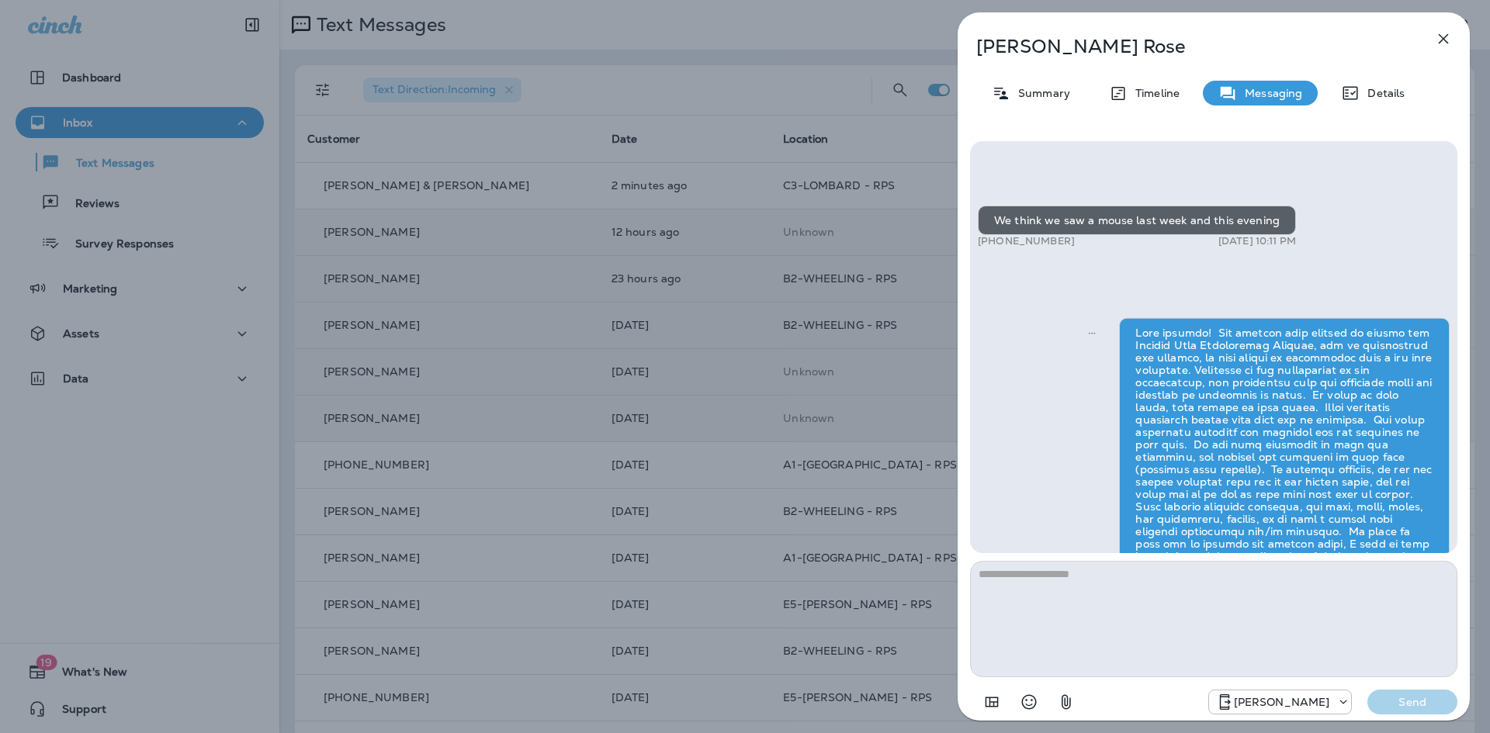
scroll to position [0, 0]
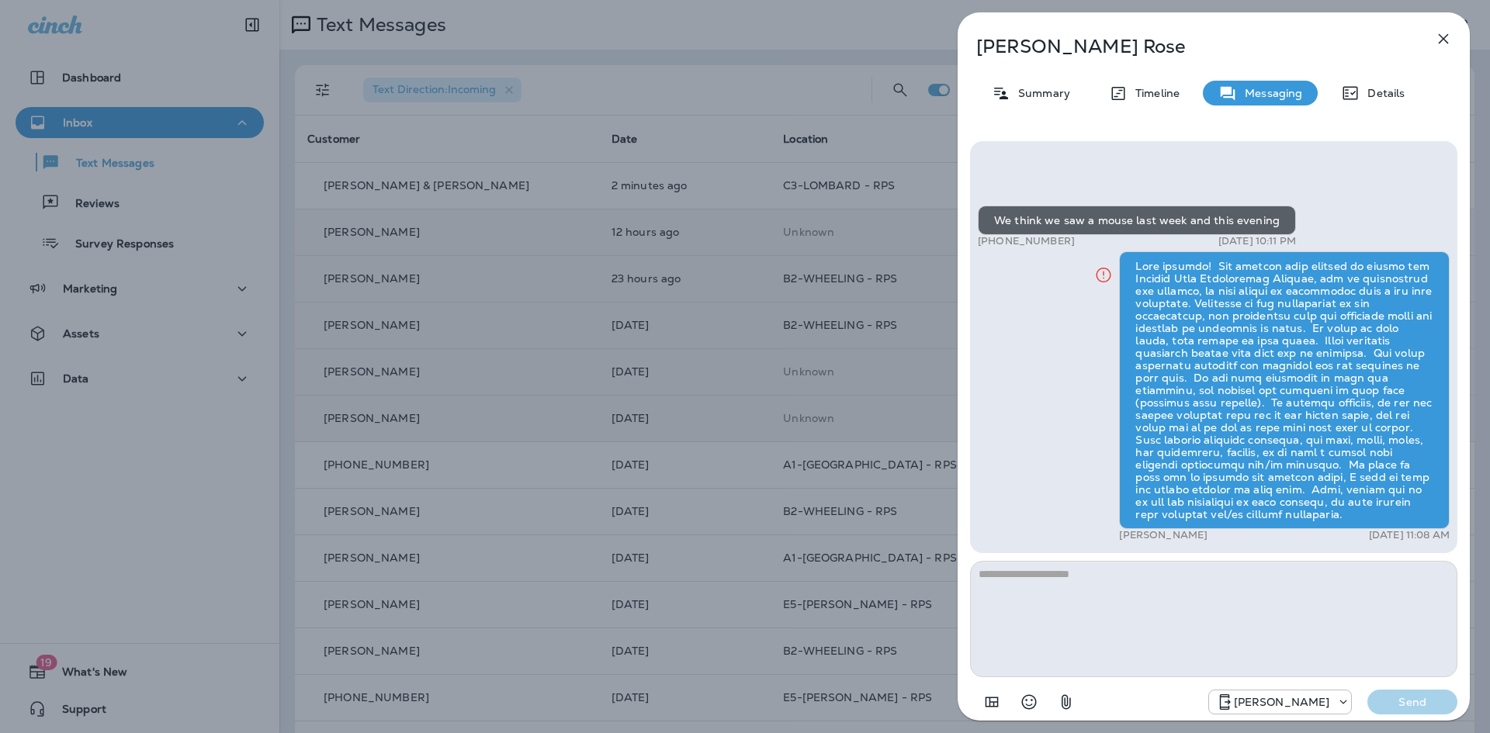
click at [1450, 39] on icon "button" at bounding box center [1443, 38] width 19 height 19
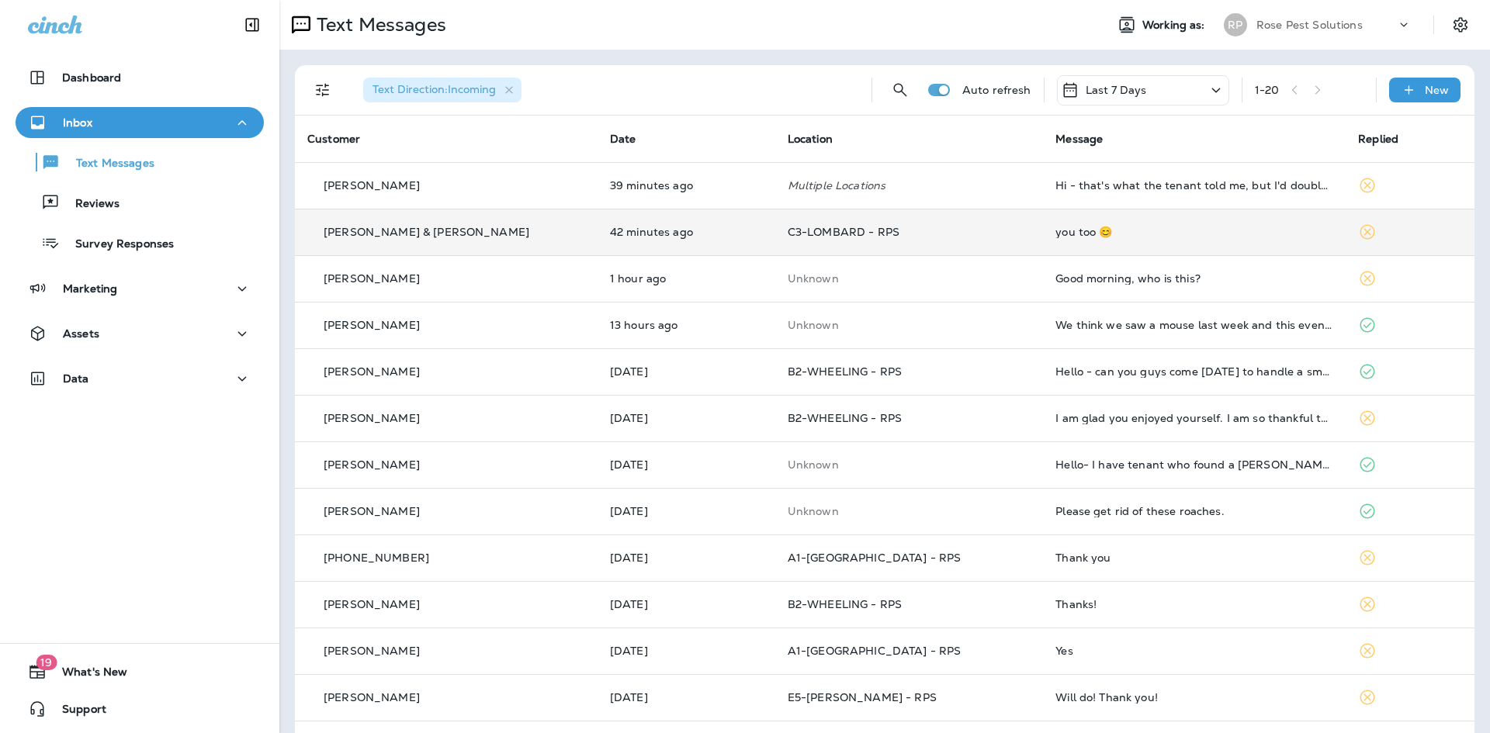
click at [1055, 230] on div "you too 😊" at bounding box center [1194, 232] width 278 height 12
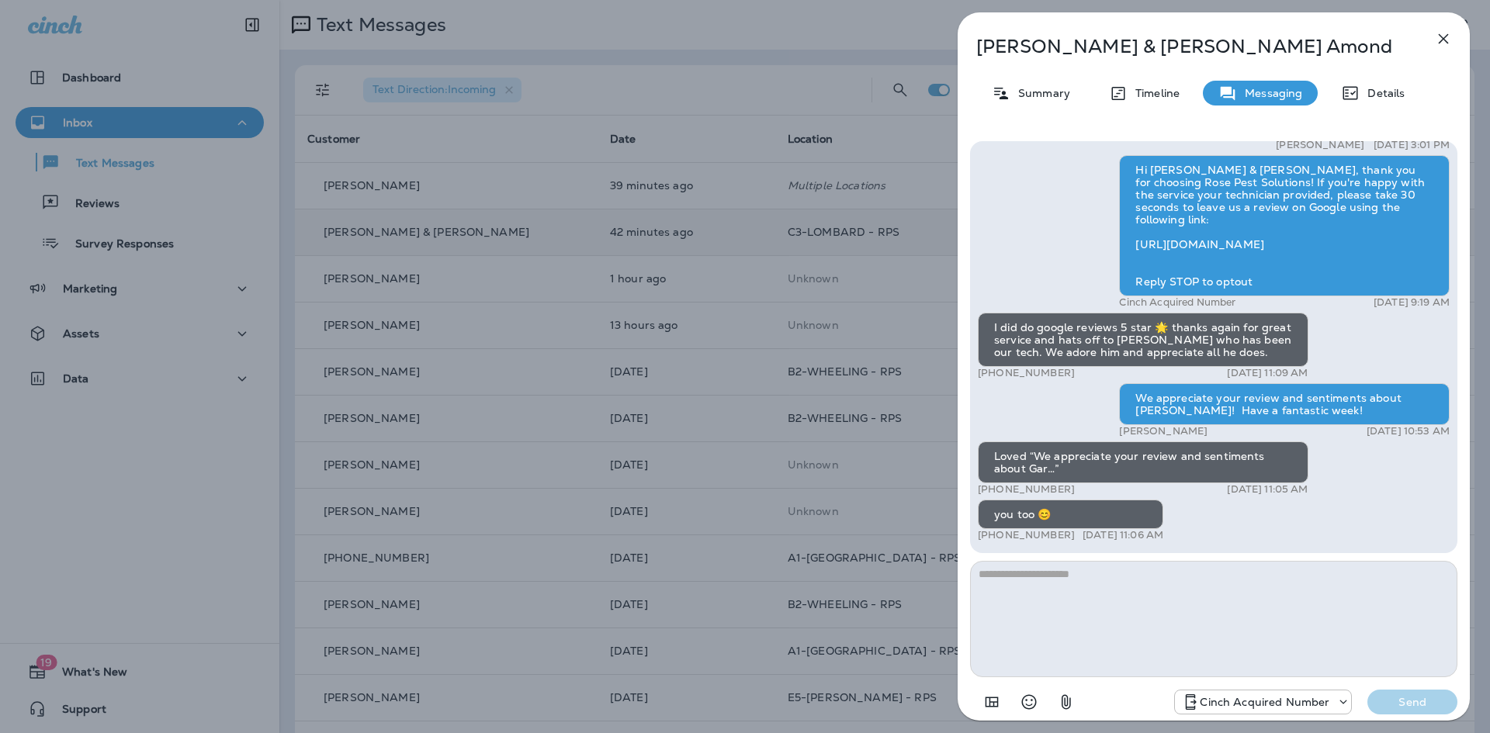
click at [1442, 37] on icon "button" at bounding box center [1443, 39] width 10 height 10
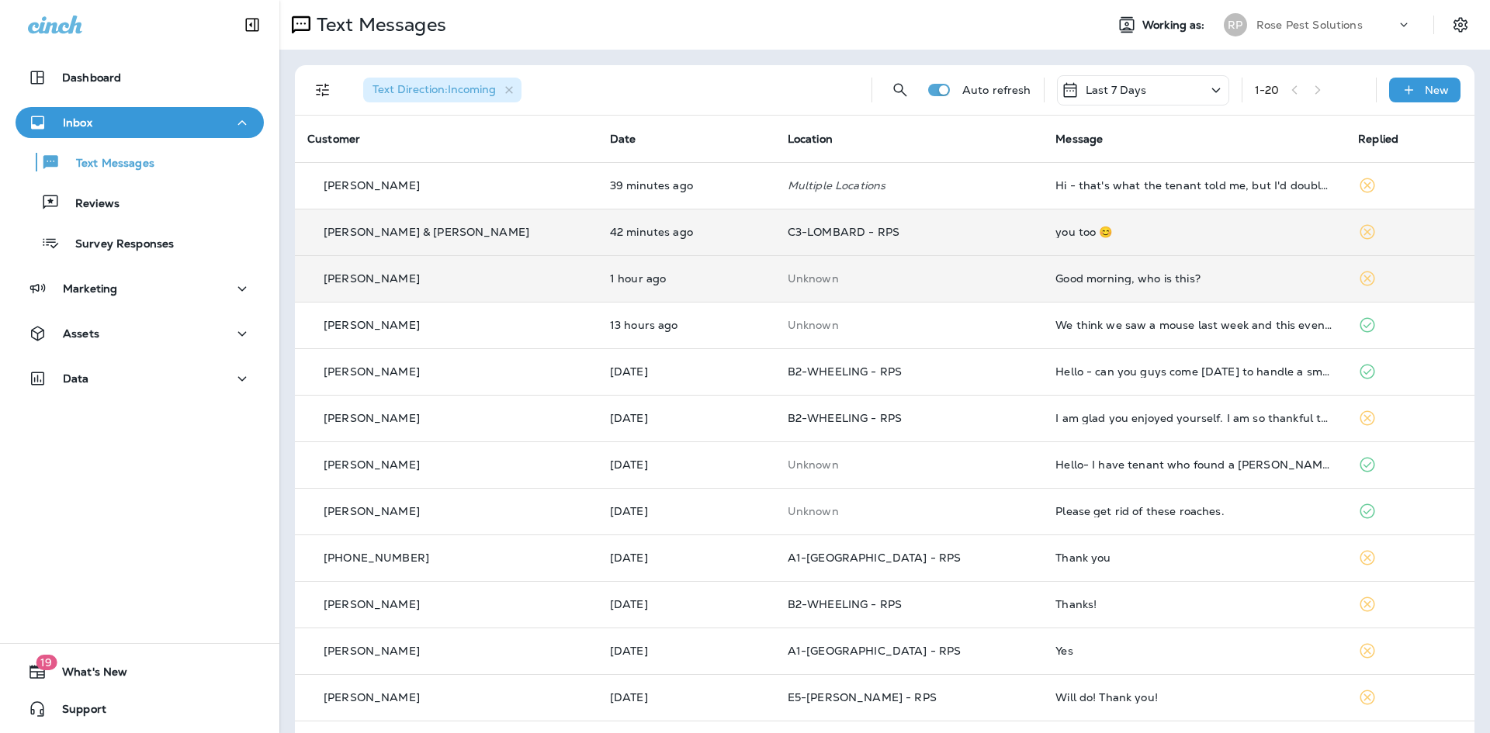
click at [1058, 282] on div "Good morning, who is this?" at bounding box center [1194, 278] width 278 height 12
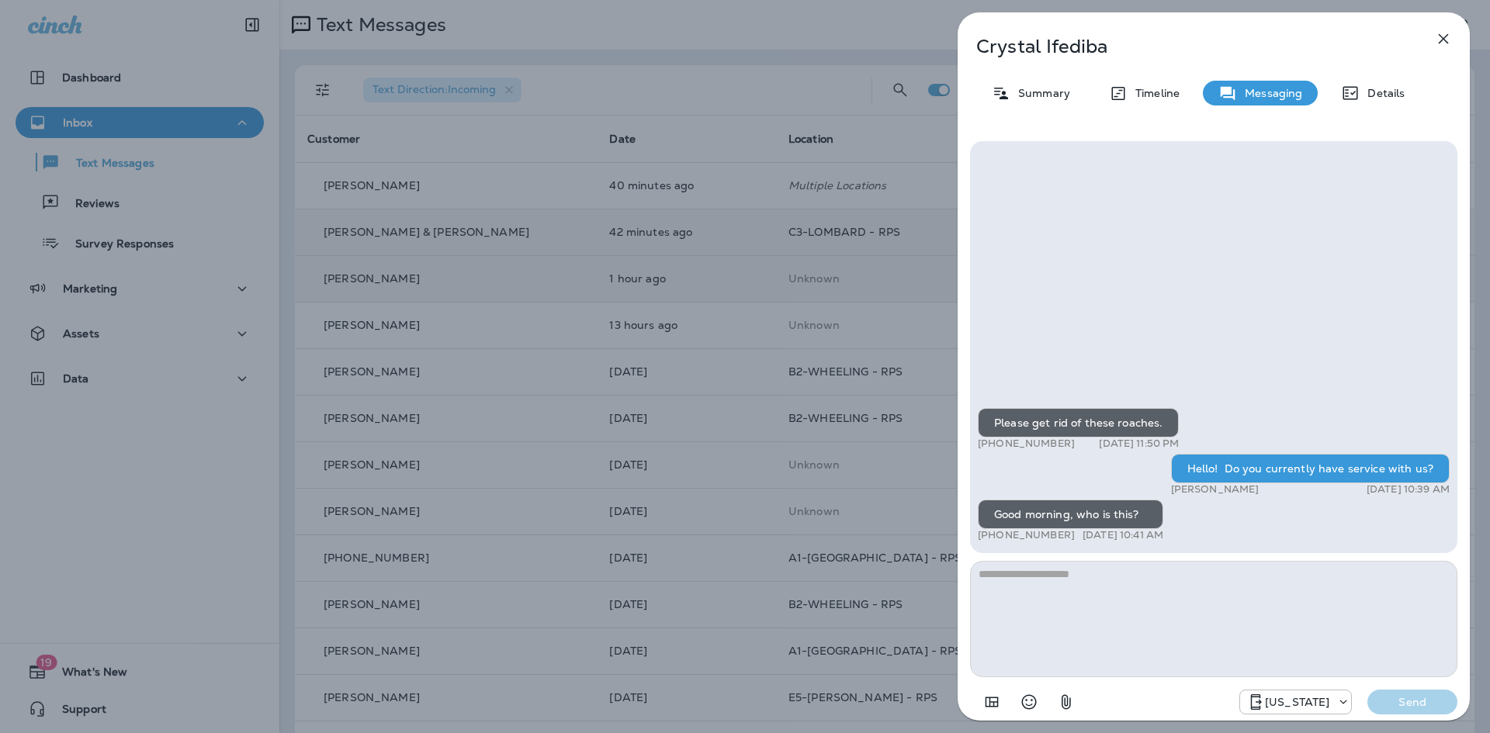
click at [1145, 627] on textarea at bounding box center [1213, 619] width 487 height 116
type textarea "**********"
click at [1406, 704] on p "Send" at bounding box center [1411, 702] width 65 height 14
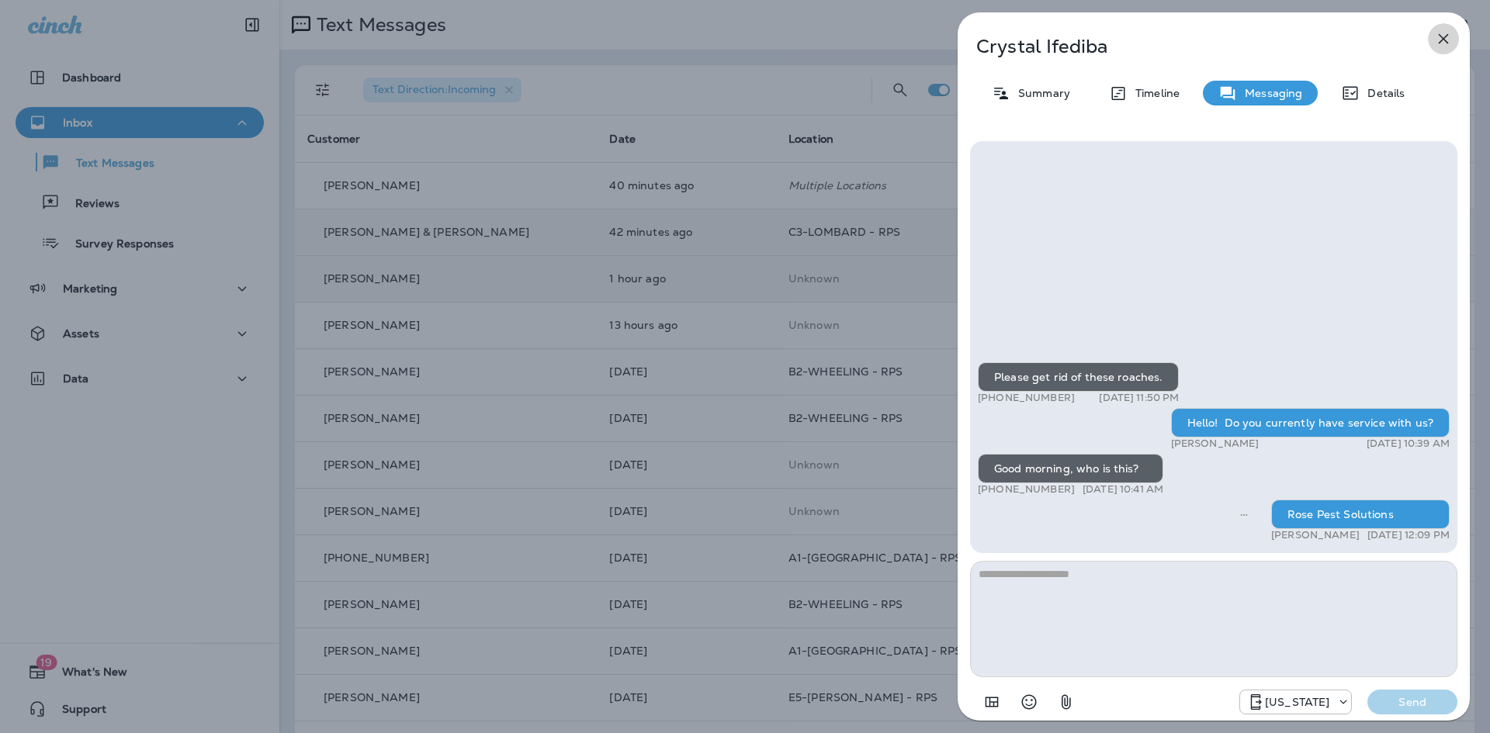
click at [1446, 36] on icon "button" at bounding box center [1443, 39] width 10 height 10
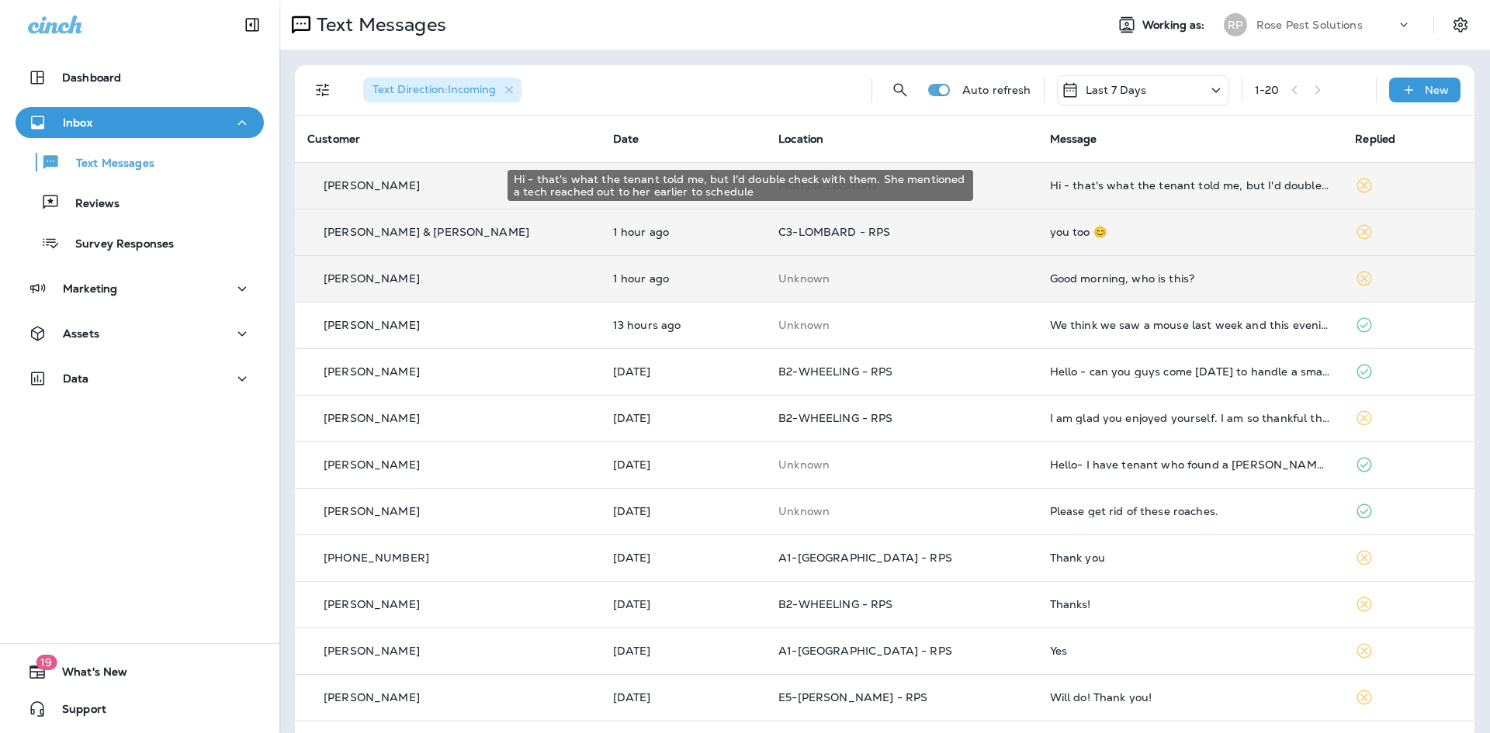
click at [1084, 189] on div "Hi - that's what the tenant told me, but I'd double check with them. She mentio…" at bounding box center [1190, 185] width 281 height 12
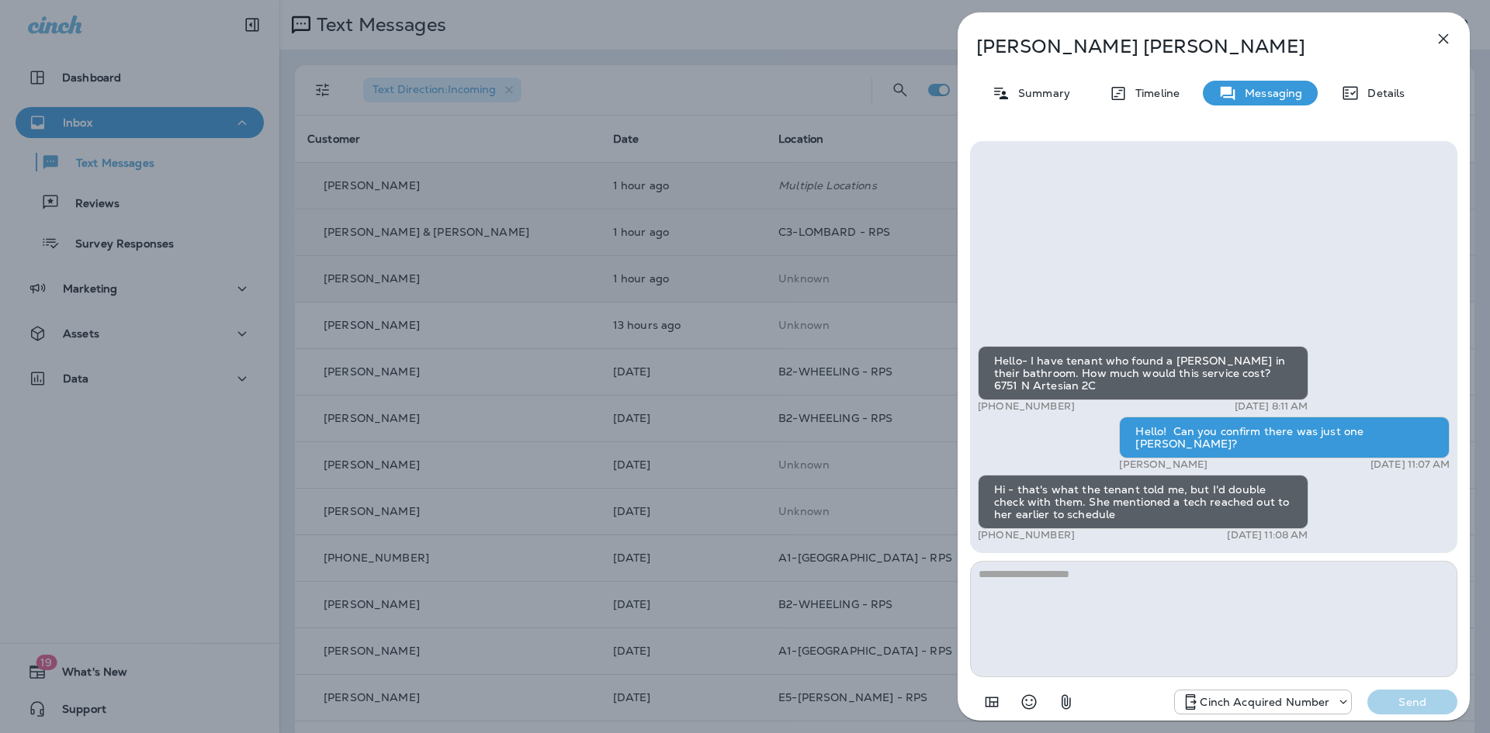
click at [1049, 586] on textarea at bounding box center [1213, 619] width 487 height 116
type textarea "**********"
click at [1395, 698] on p "Send" at bounding box center [1411, 702] width 65 height 14
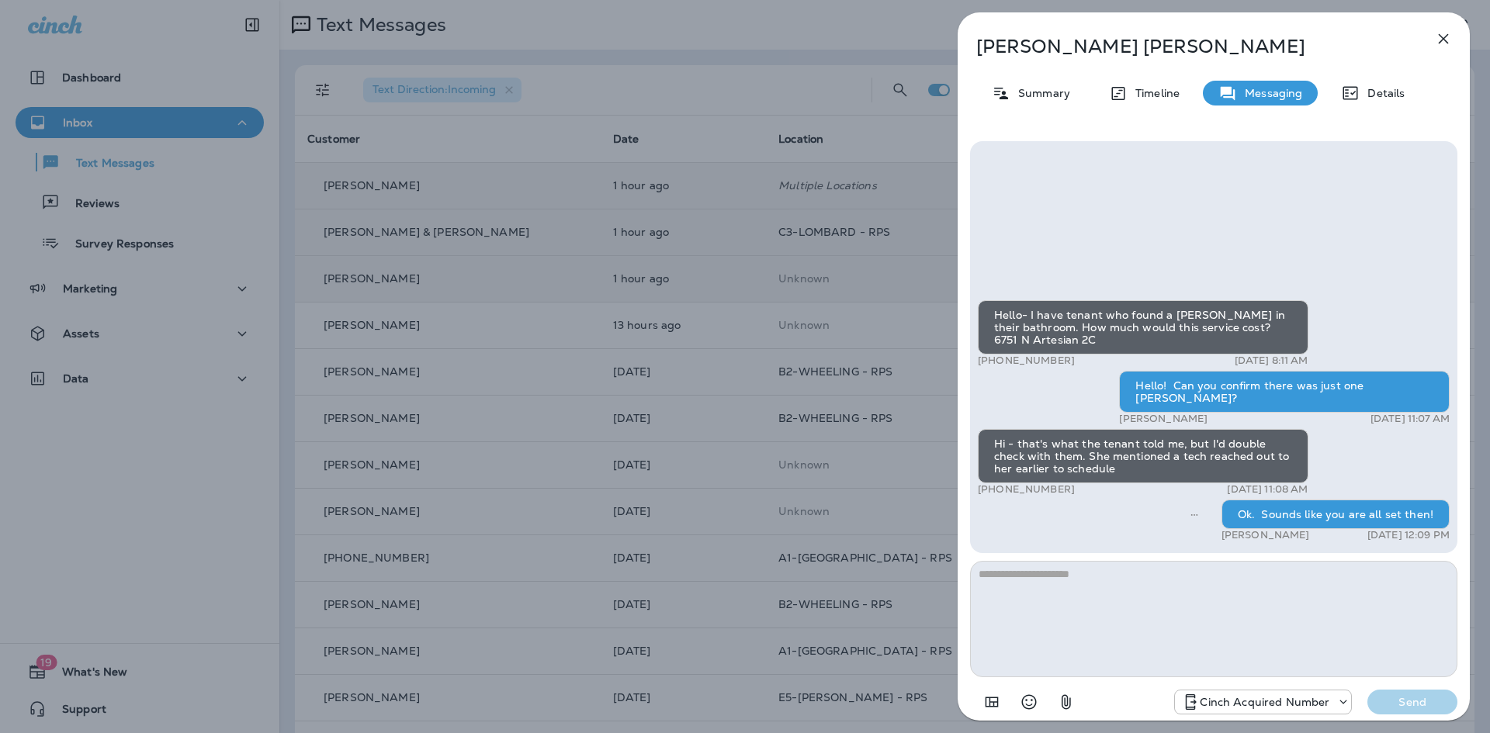
click at [1435, 40] on icon "button" at bounding box center [1443, 38] width 19 height 19
